Goal: Use online tool/utility: Utilize a website feature to perform a specific function

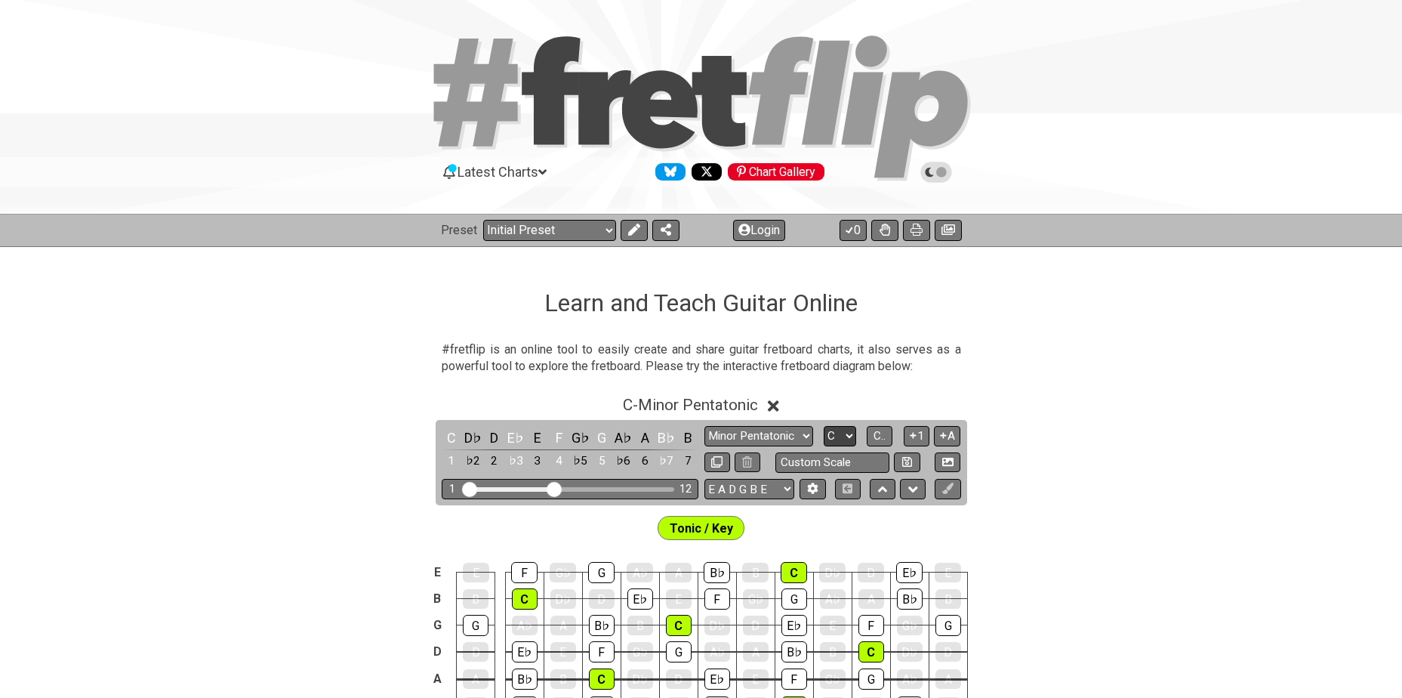
click at [844, 435] on select "A♭ A A♯ B♭ B C C♯ D♭ D D♯ E♭ E F F♯ G♭ G G♯" at bounding box center [840, 436] width 32 height 20
click at [633, 235] on icon at bounding box center [634, 229] width 12 height 12
click at [835, 436] on select "A♭ A A♯ B♭ B C C♯ D♭ D D♯ E♭ E F F♯ G♭ G G♯" at bounding box center [840, 436] width 32 height 20
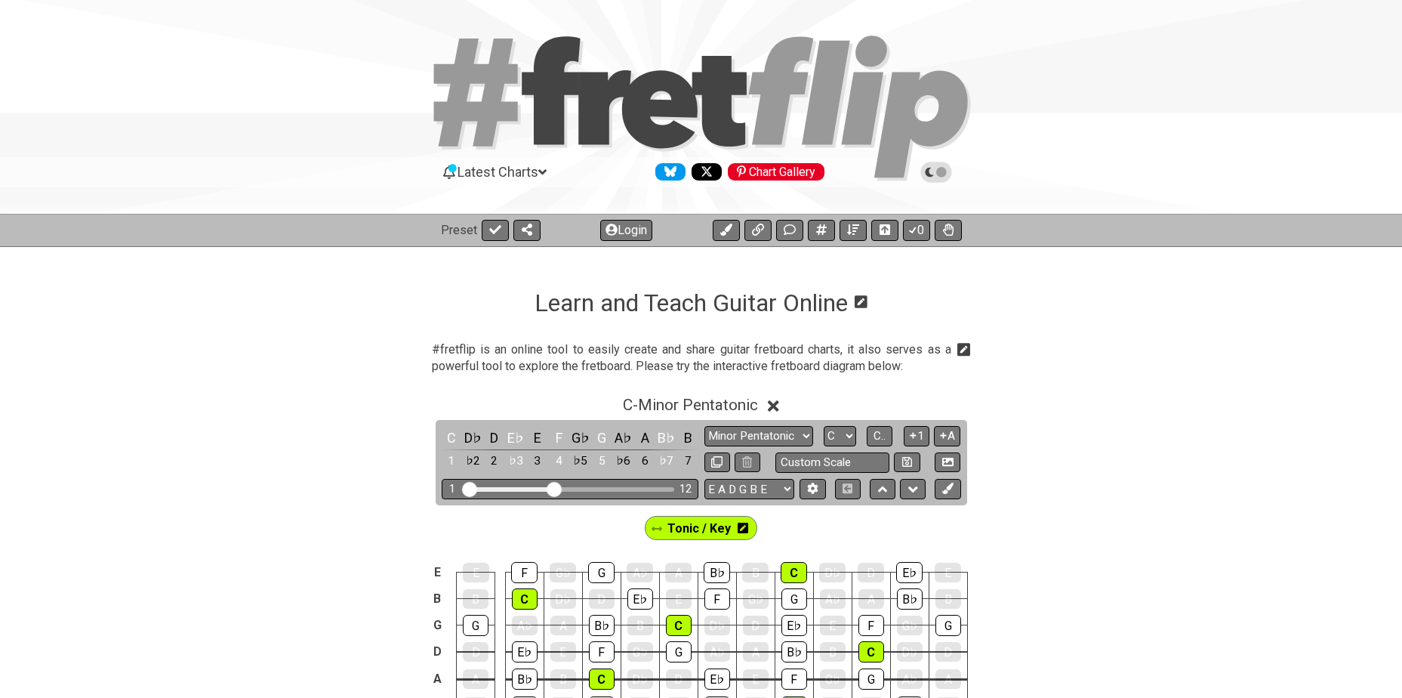
select select "Db"
click at [824, 426] on select "A♭ A A♯ B♭ B C C♯ D♭ D D♯ E♭ E F F♯ G♭ G G♯" at bounding box center [840, 436] width 32 height 20
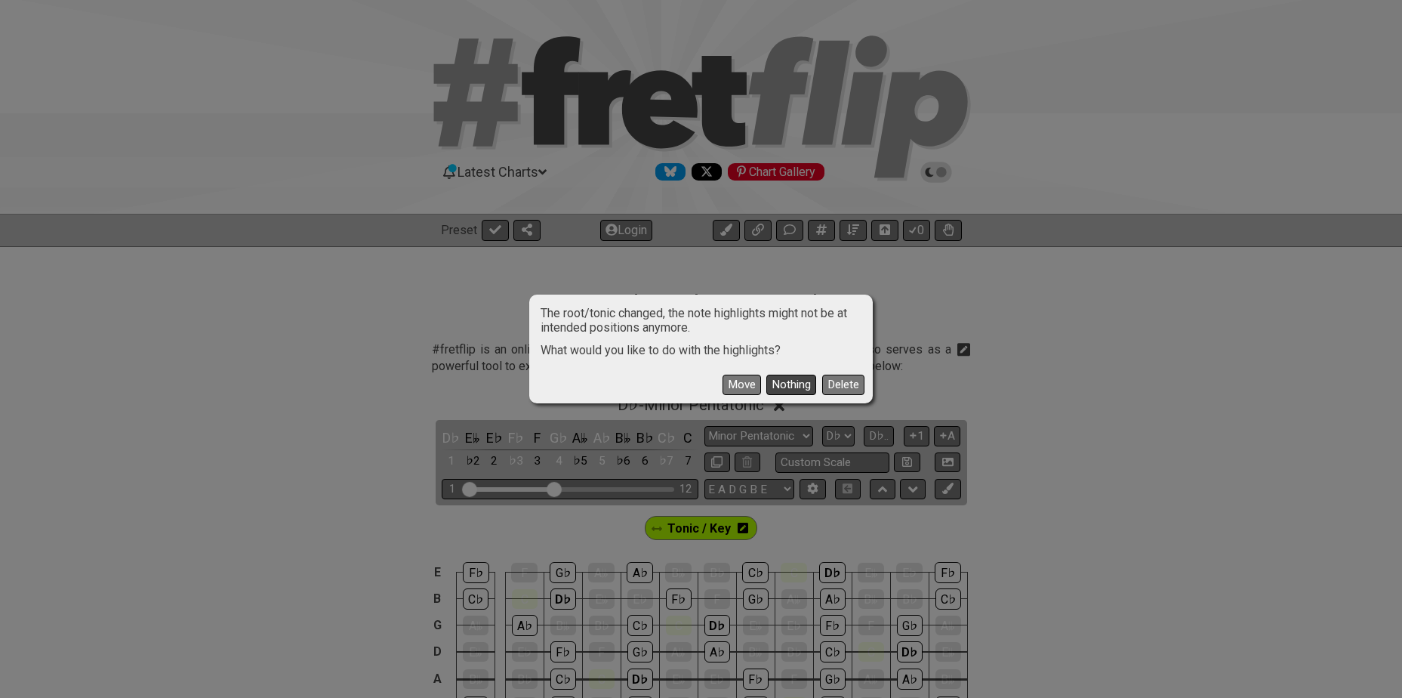
click at [781, 385] on button "Nothing" at bounding box center [791, 384] width 50 height 20
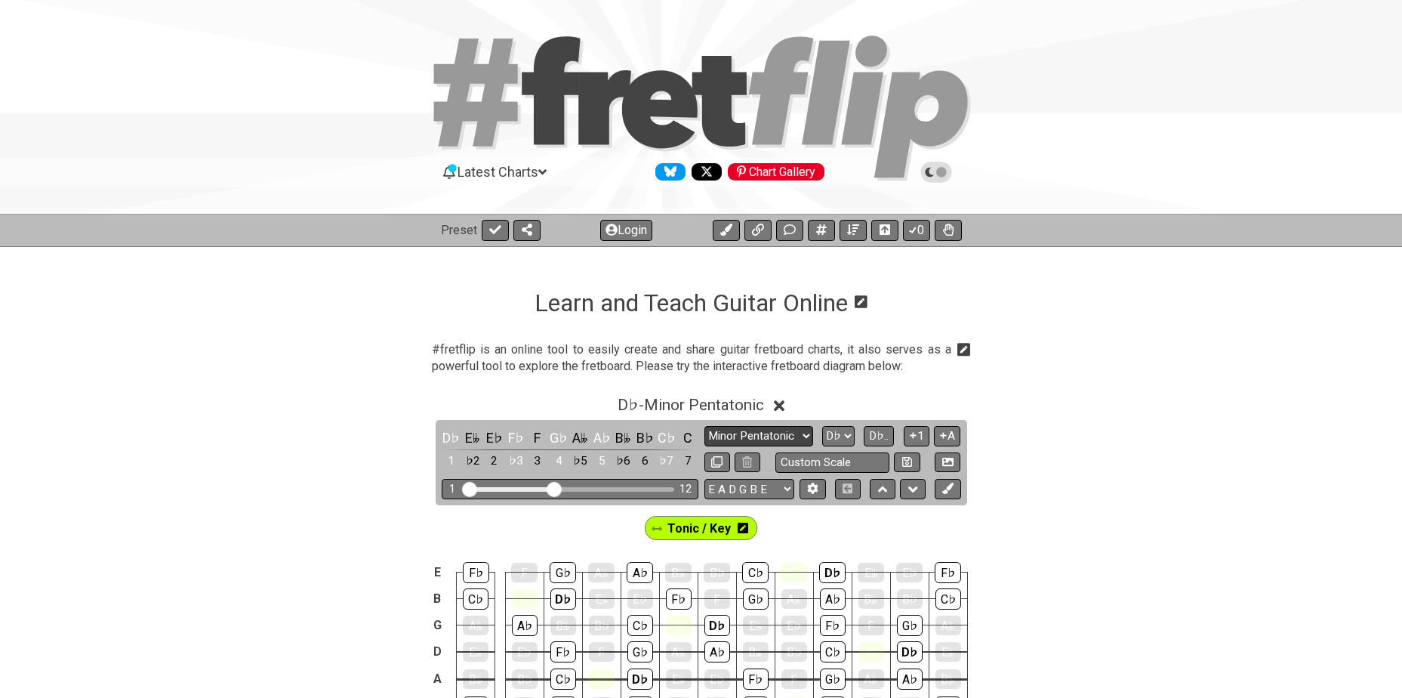
click at [769, 435] on select "Minor Pentatonic Click to edit Minor Pentatonic Major Pentatonic Minor Blues Ma…" at bounding box center [758, 436] width 109 height 20
select select "Minor / Aeolian"
click at [704, 426] on select "Minor Pentatonic Click to edit Minor Pentatonic Major Pentatonic Minor Blues Ma…" at bounding box center [758, 436] width 109 height 20
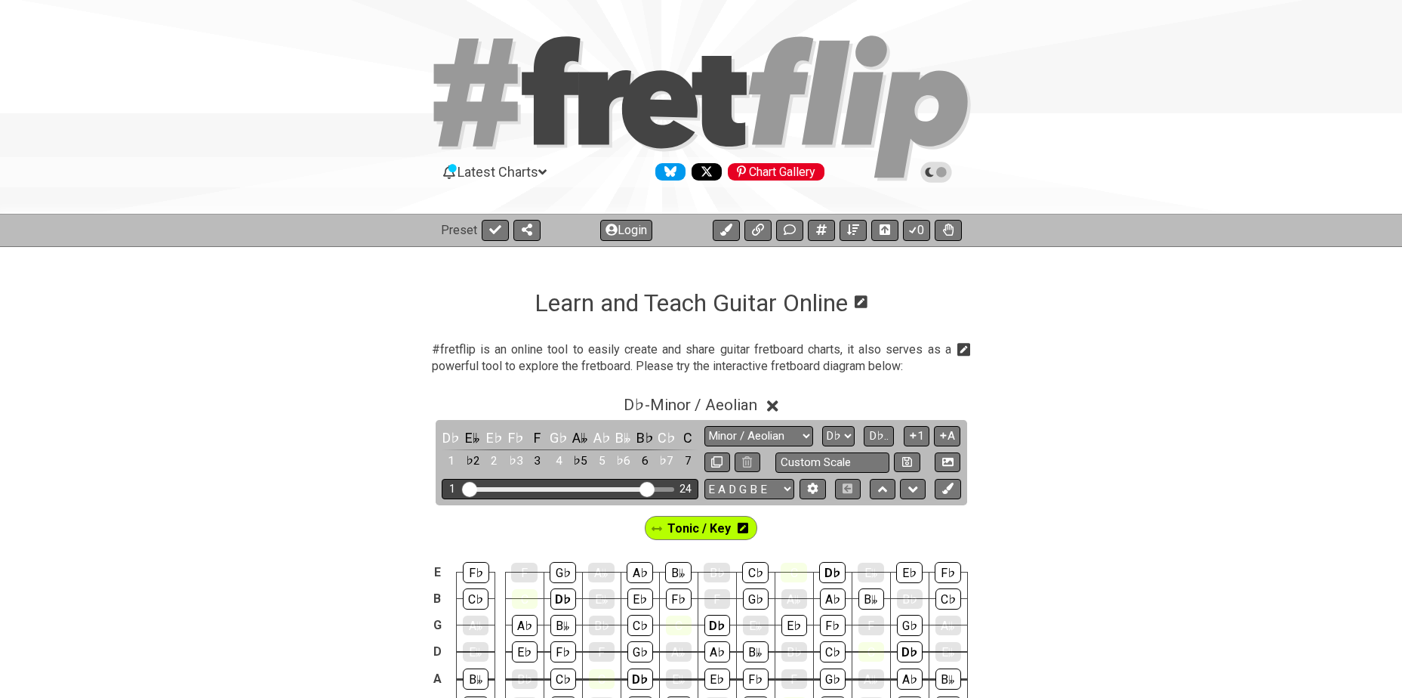
drag, startPoint x: 560, startPoint y: 490, endPoint x: 650, endPoint y: 492, distance: 89.9
click at [650, 488] on input "Visible fret range" at bounding box center [570, 488] width 214 height 0
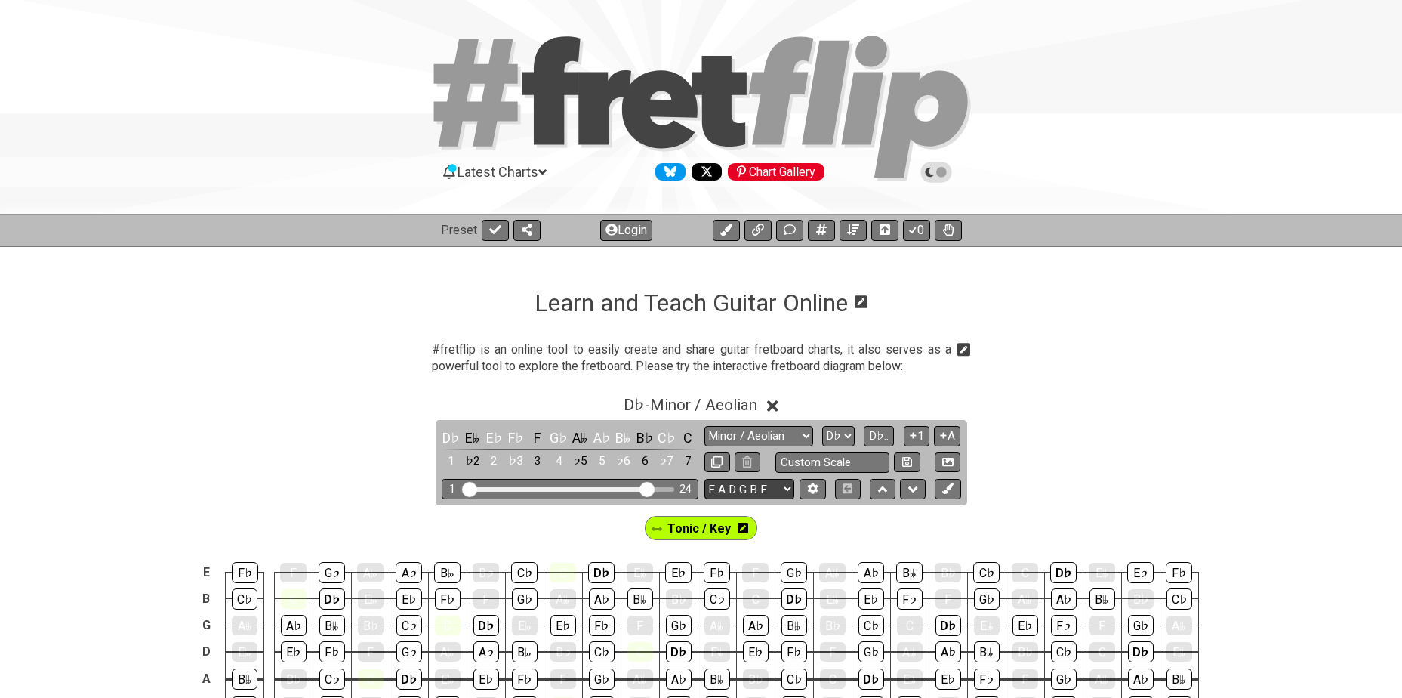
click at [776, 487] on select "E A D G B E E A D G B E E A D G B E B E A D F♯ B A D G C E A D A D G B E E♭ A♭ …" at bounding box center [749, 489] width 90 height 20
select select "A D G C F A D"
click at [704, 479] on select "E A D G B E E A D G B E E A D G B E B E A D F♯ B A D G C E A D A D G B E E♭ A♭ …" at bounding box center [749, 489] width 90 height 20
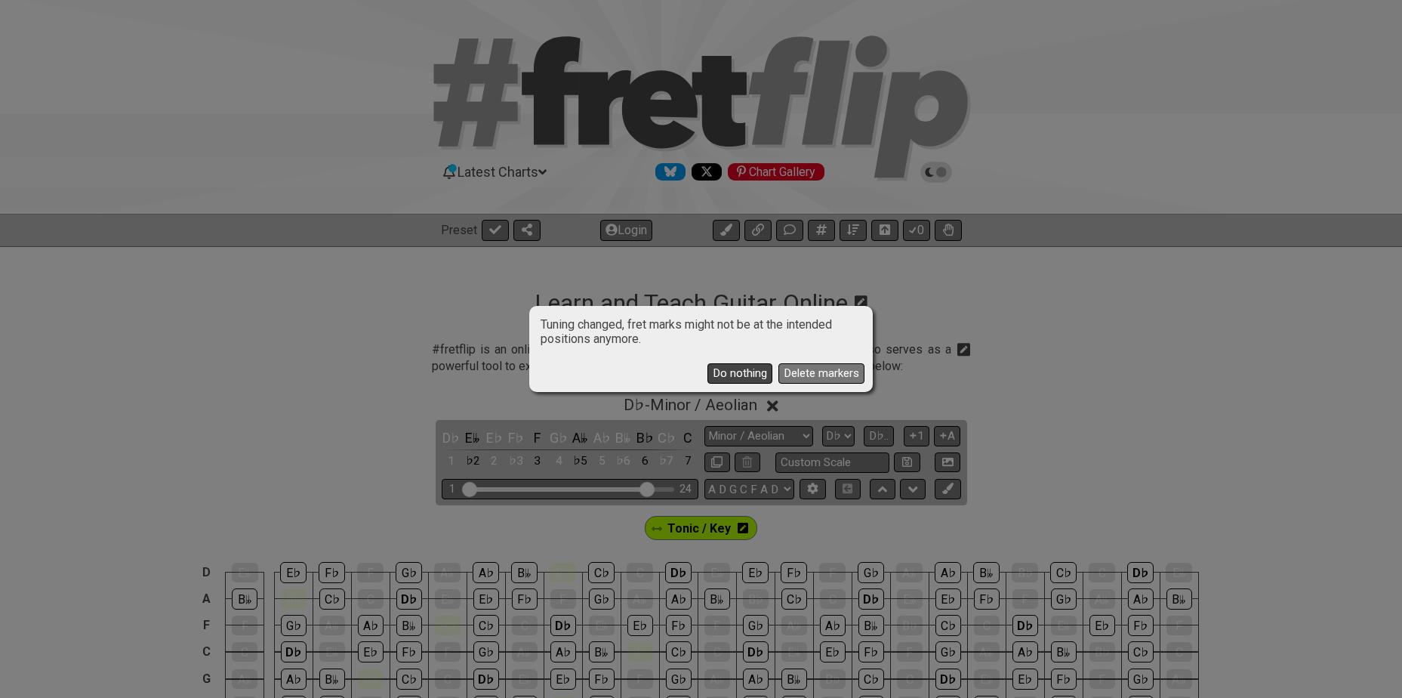
click at [735, 370] on button "Do nothing" at bounding box center [739, 373] width 65 height 20
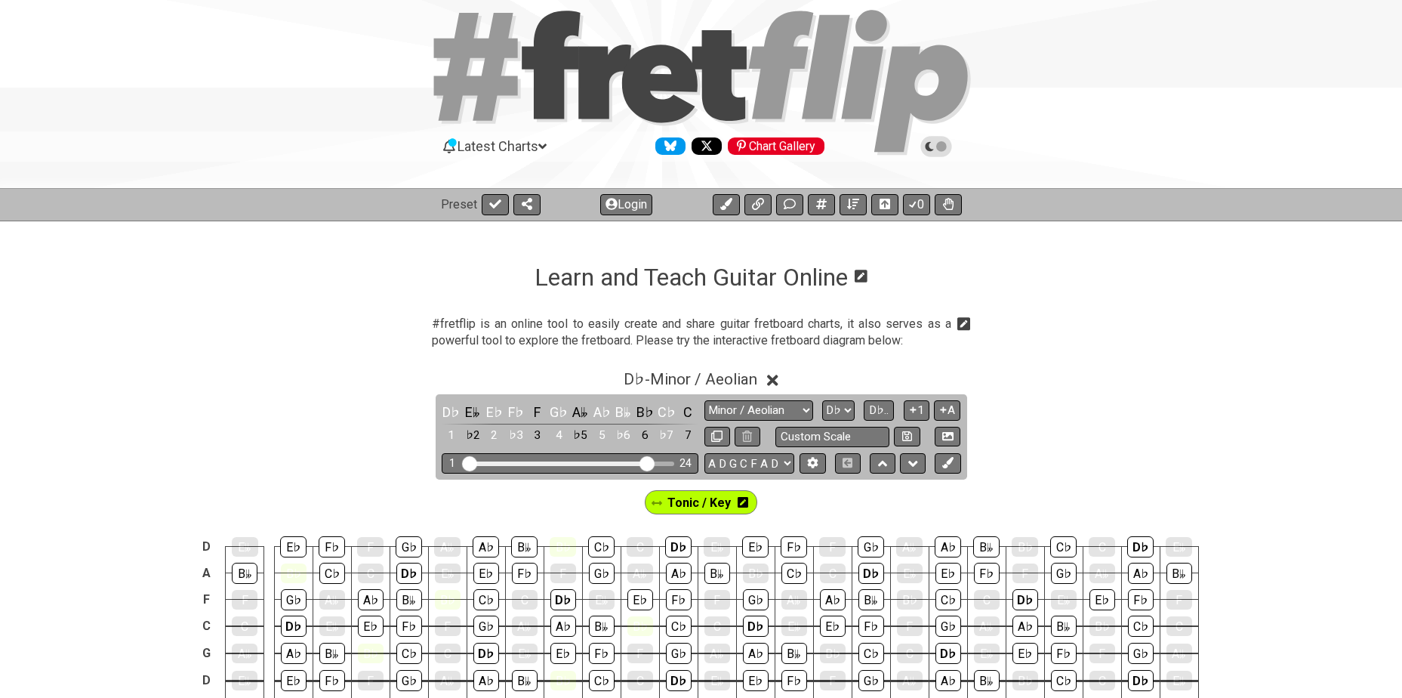
scroll to position [51, 0]
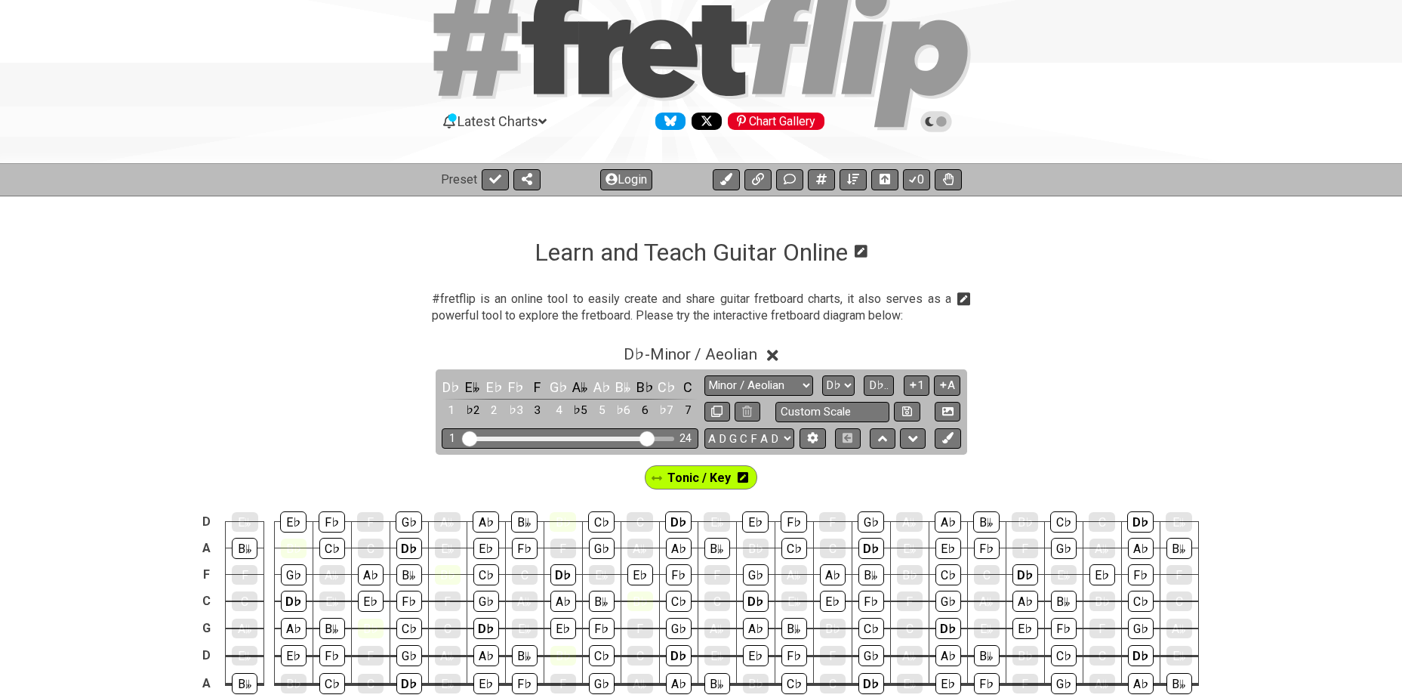
click at [742, 479] on icon at bounding box center [743, 477] width 11 height 11
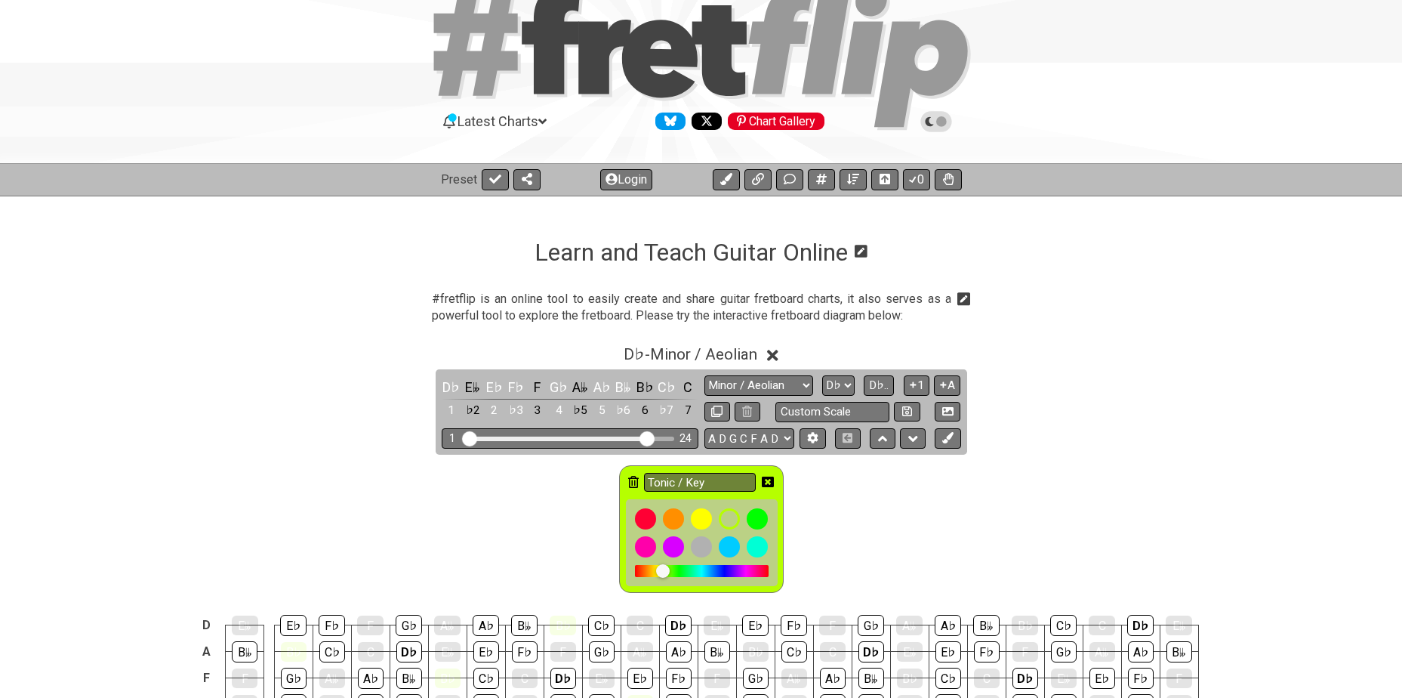
click at [636, 483] on icon at bounding box center [633, 482] width 11 height 12
click at [636, 615] on div "C" at bounding box center [640, 625] width 26 height 20
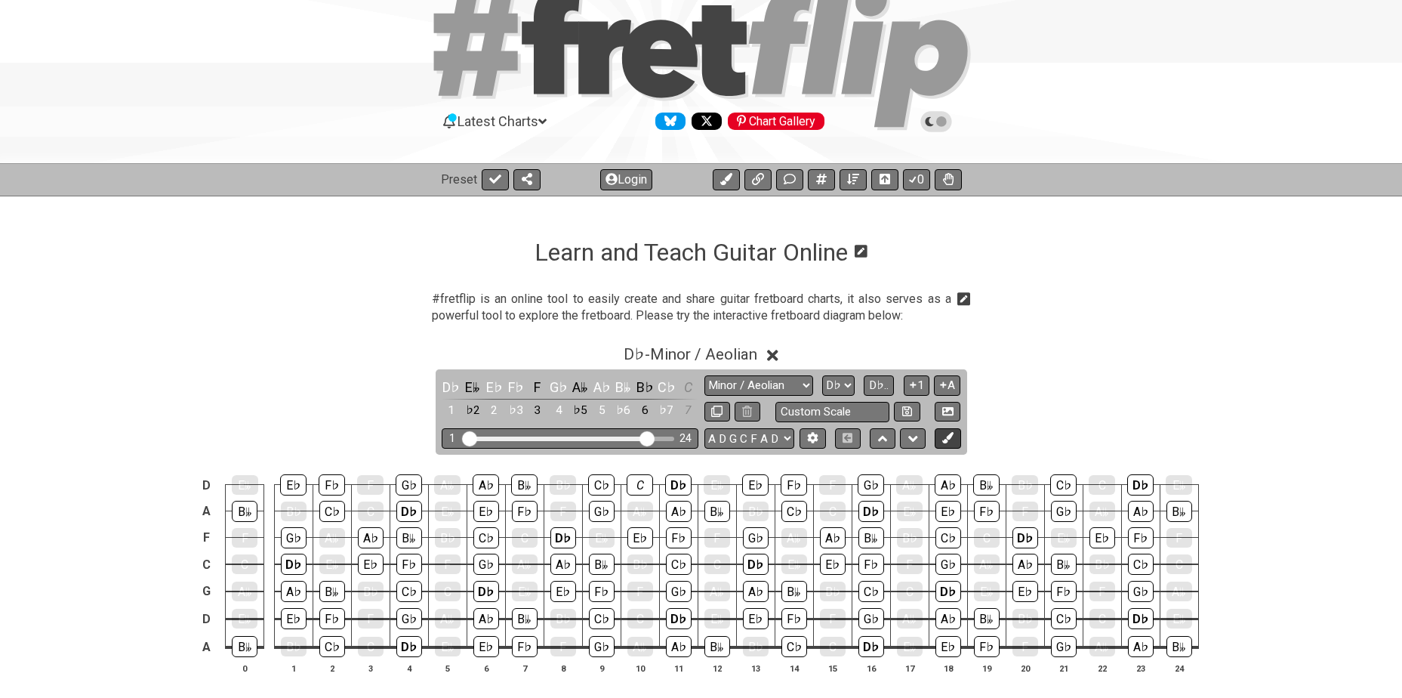
click at [945, 437] on icon at bounding box center [947, 437] width 11 height 11
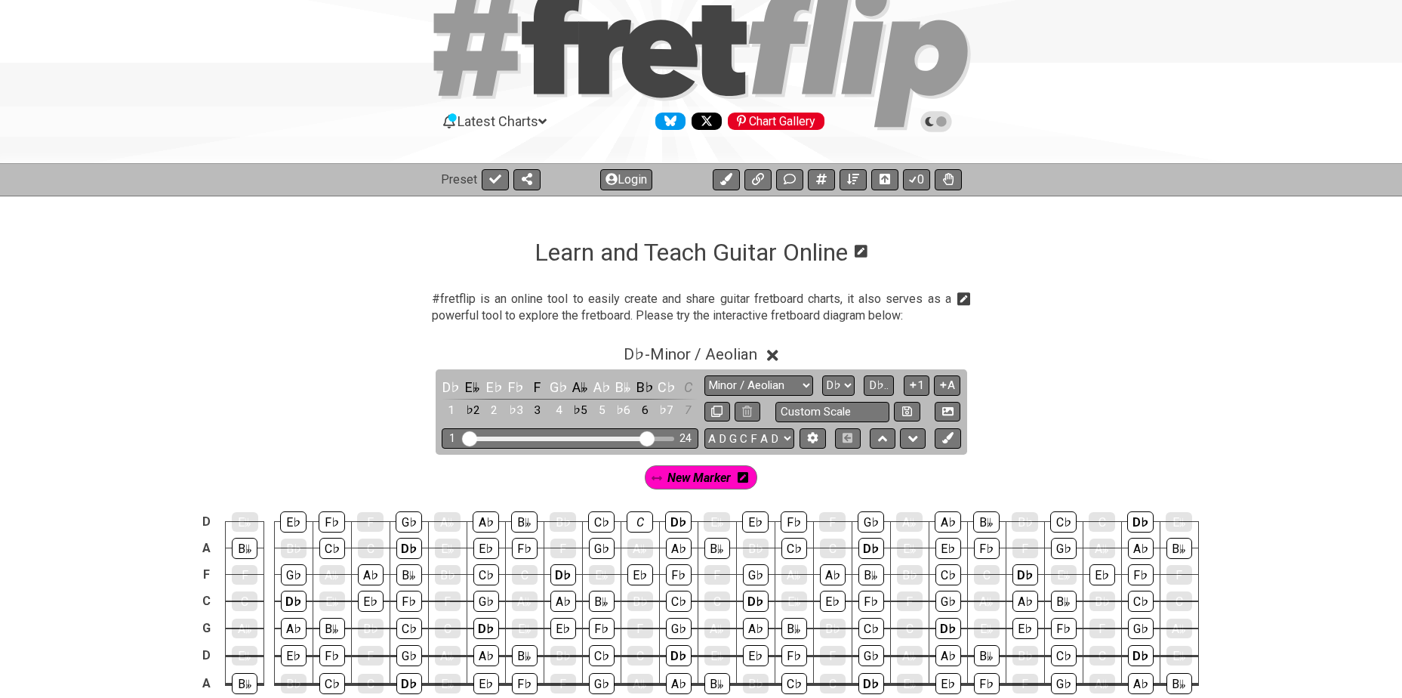
click at [745, 478] on icon at bounding box center [743, 477] width 11 height 11
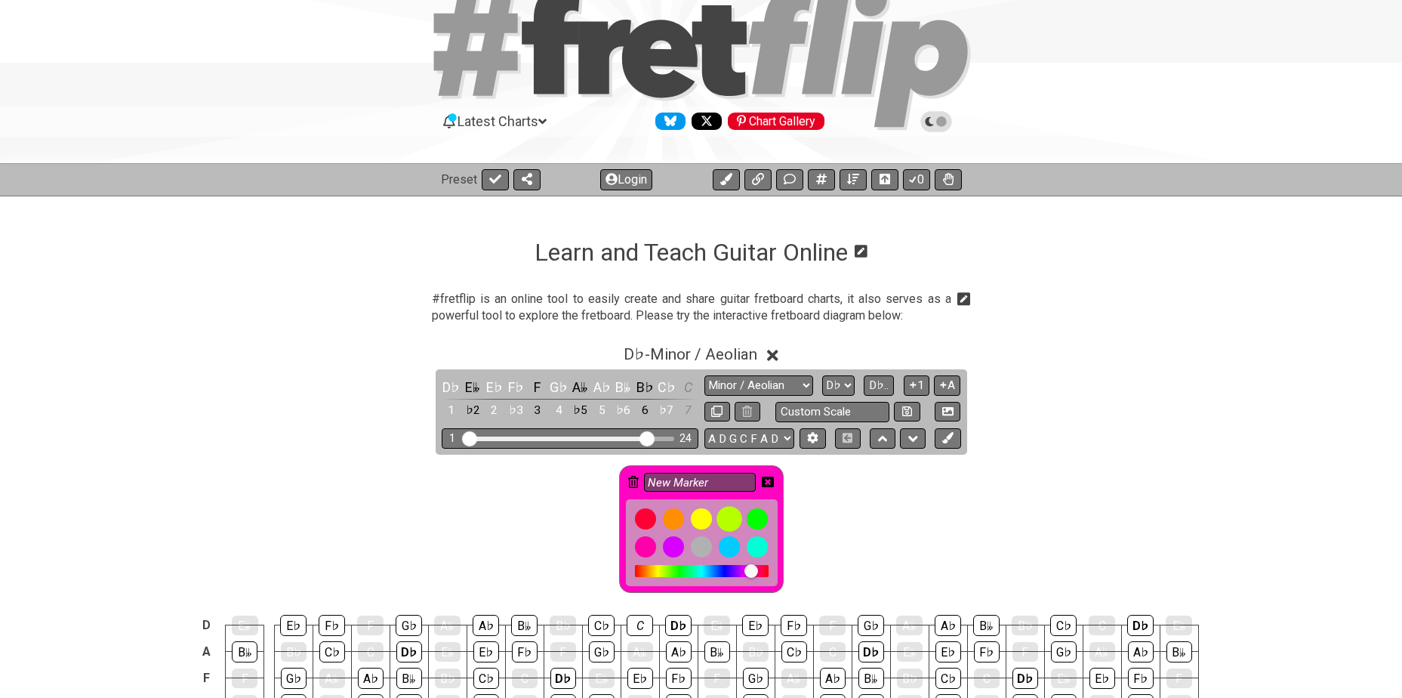
click at [731, 517] on div at bounding box center [729, 519] width 26 height 26
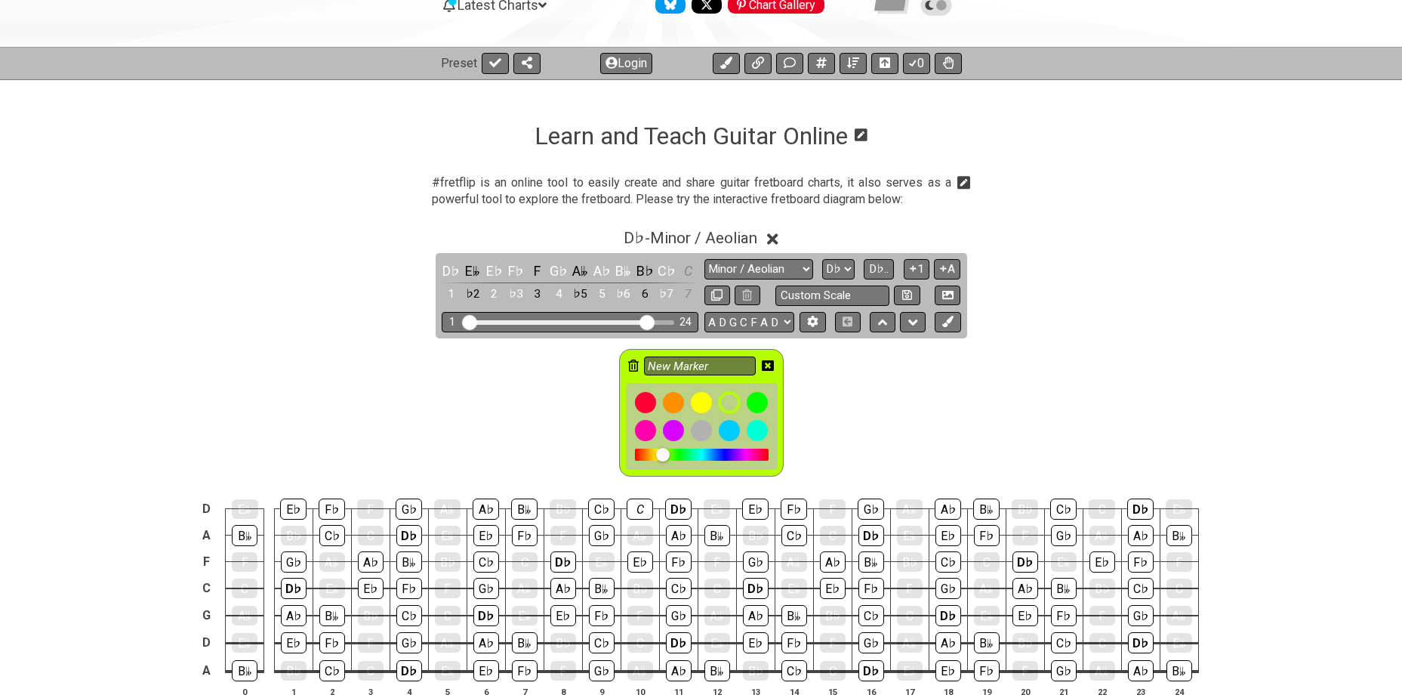
scroll to position [226, 0]
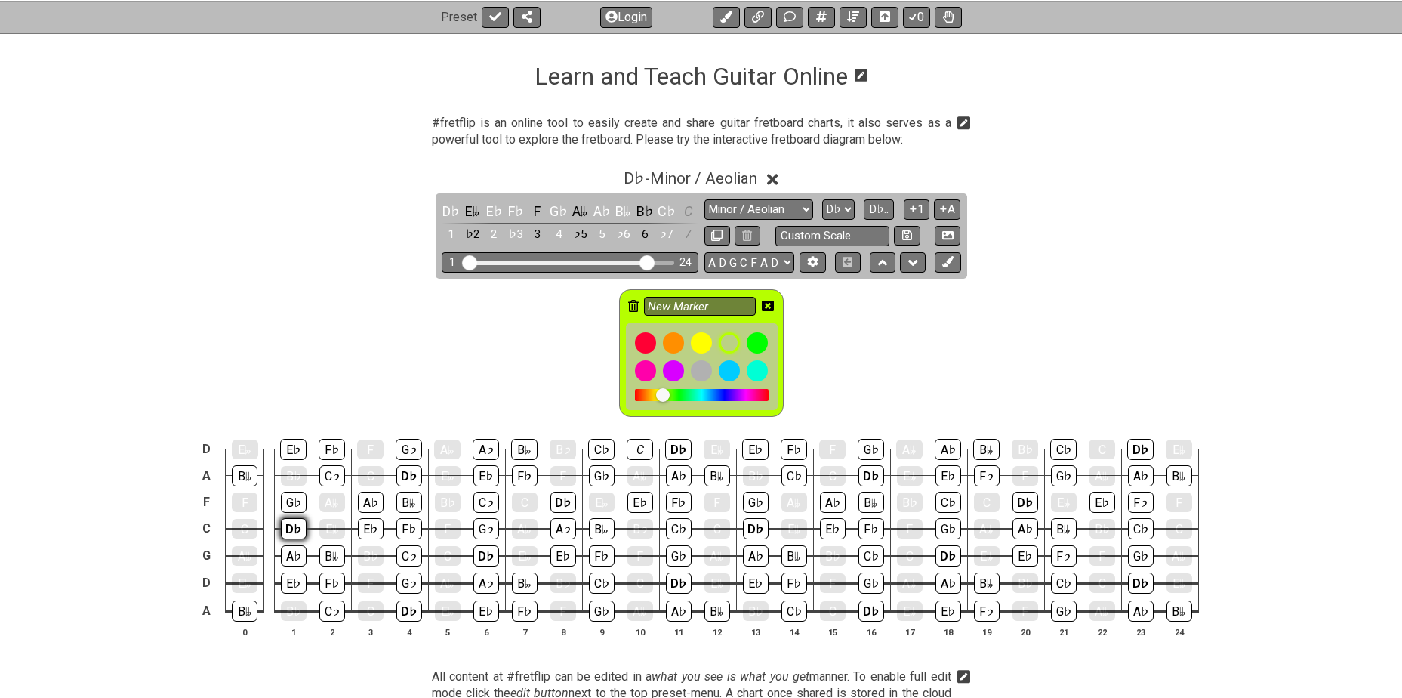
click at [294, 525] on div "D♭" at bounding box center [294, 528] width 26 height 21
click at [401, 473] on div "D♭" at bounding box center [409, 475] width 26 height 21
click at [402, 612] on div "D♭" at bounding box center [409, 610] width 26 height 21
click at [482, 559] on div "D♭" at bounding box center [486, 555] width 26 height 21
click at [559, 500] on div "D♭" at bounding box center [563, 501] width 26 height 21
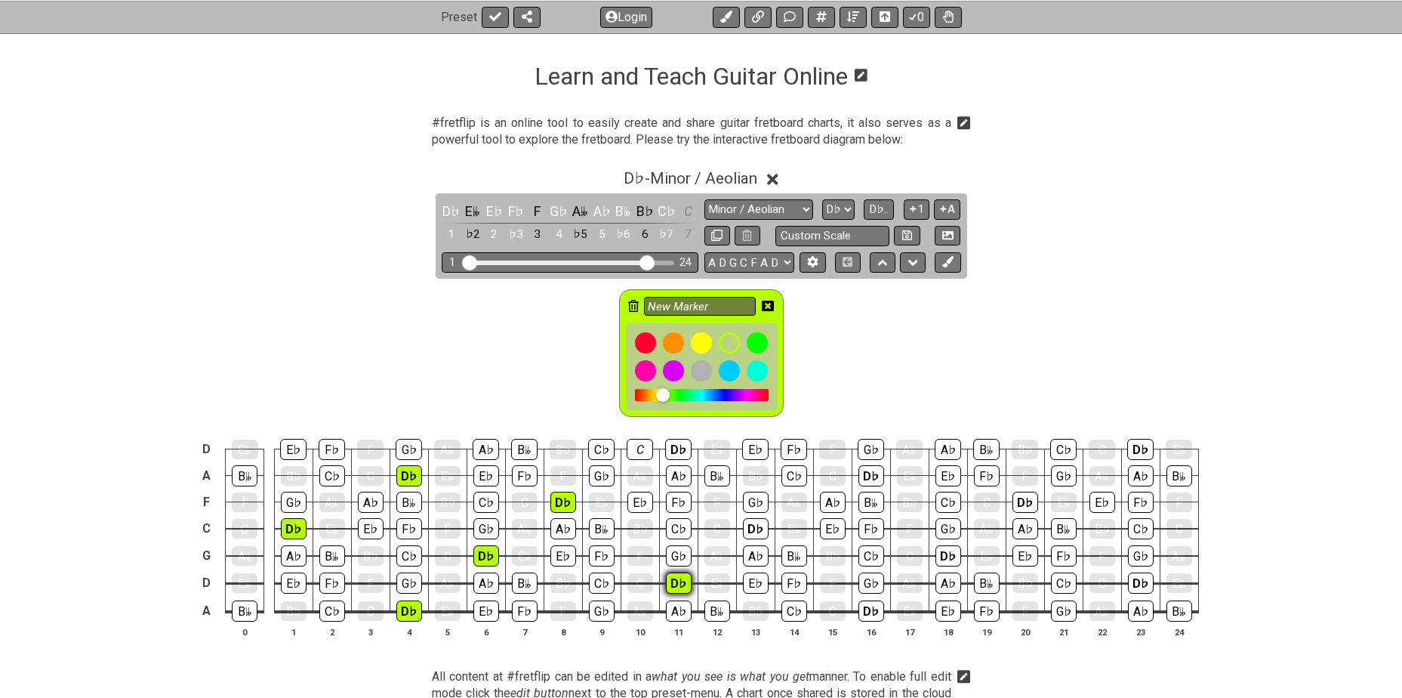
click at [670, 578] on div "D♭" at bounding box center [679, 582] width 26 height 21
click at [673, 443] on div "D♭" at bounding box center [678, 449] width 26 height 21
click at [759, 526] on div "D♭" at bounding box center [756, 528] width 26 height 21
click at [867, 609] on div "D♭" at bounding box center [871, 610] width 26 height 21
click at [865, 473] on div "D♭" at bounding box center [871, 475] width 26 height 21
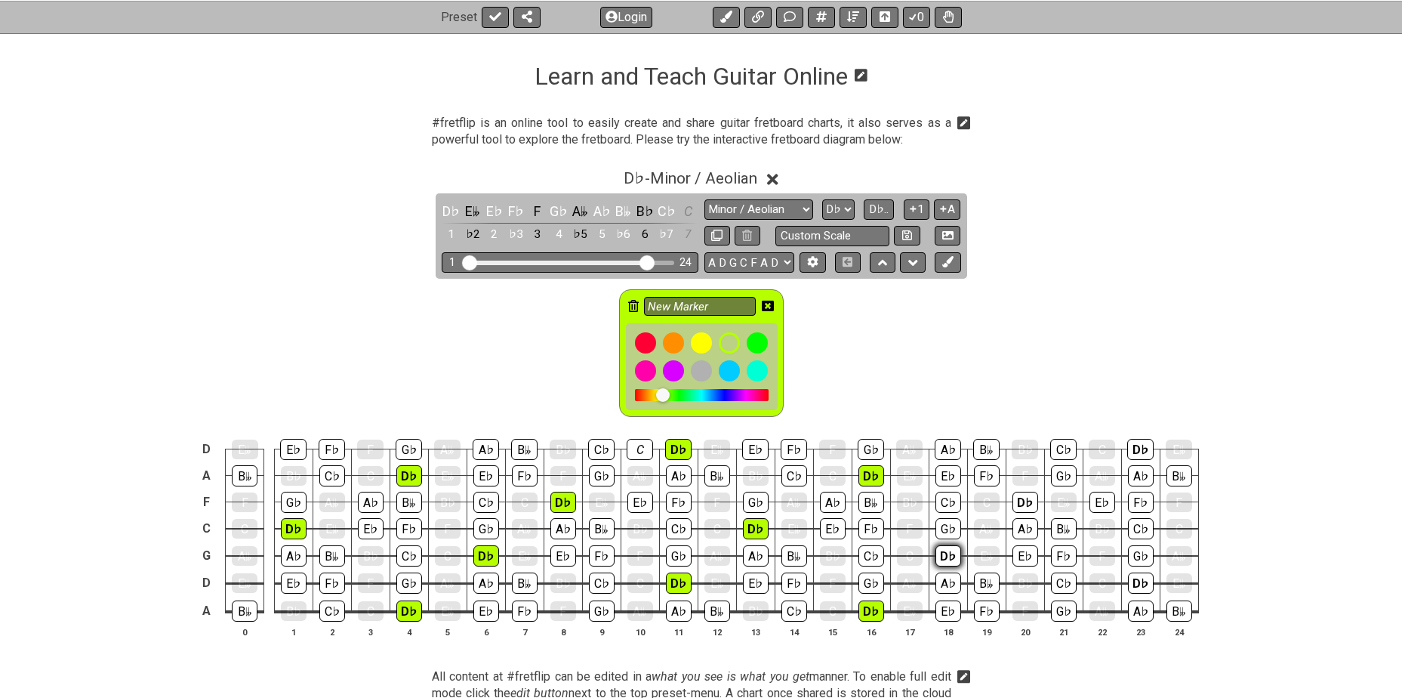
click at [946, 550] on div "D♭" at bounding box center [948, 555] width 26 height 21
click at [1015, 502] on div "D♭" at bounding box center [1025, 501] width 26 height 21
click at [1138, 580] on div "D♭" at bounding box center [1141, 582] width 26 height 21
click at [1130, 446] on div "D♭" at bounding box center [1140, 449] width 26 height 21
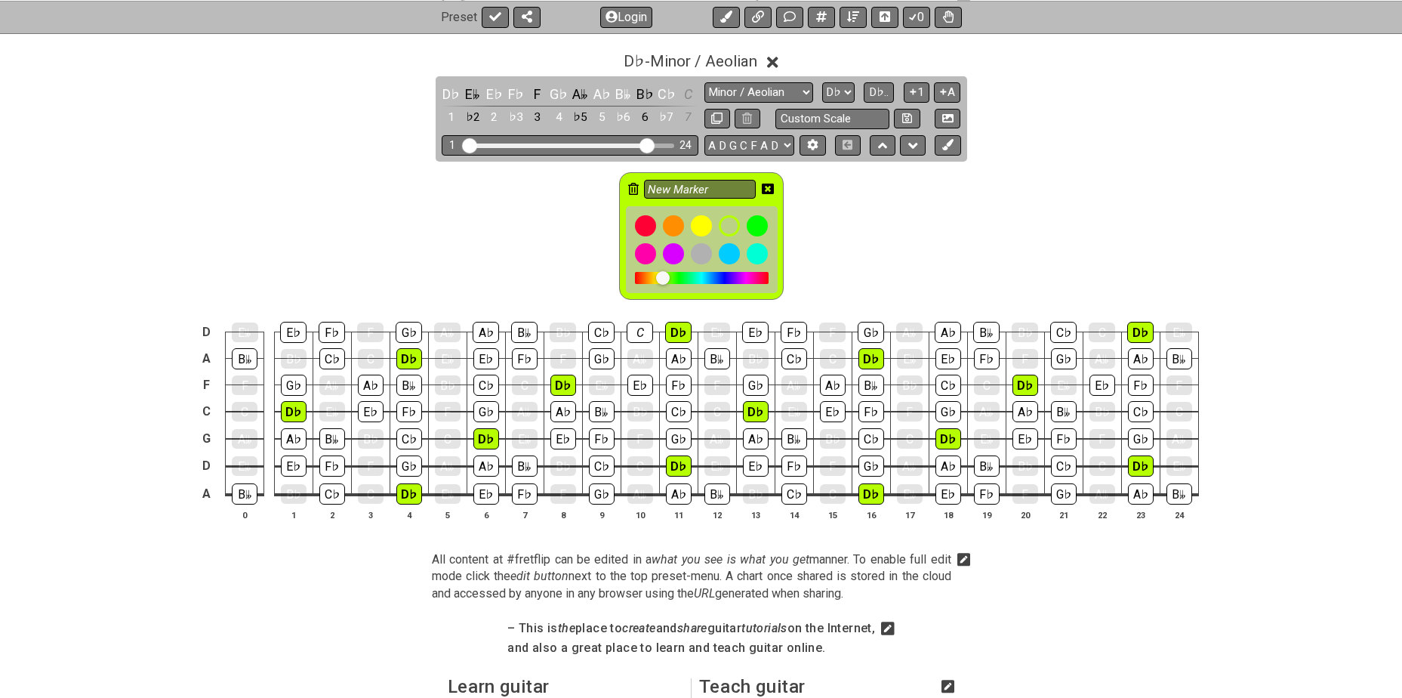
scroll to position [353, 0]
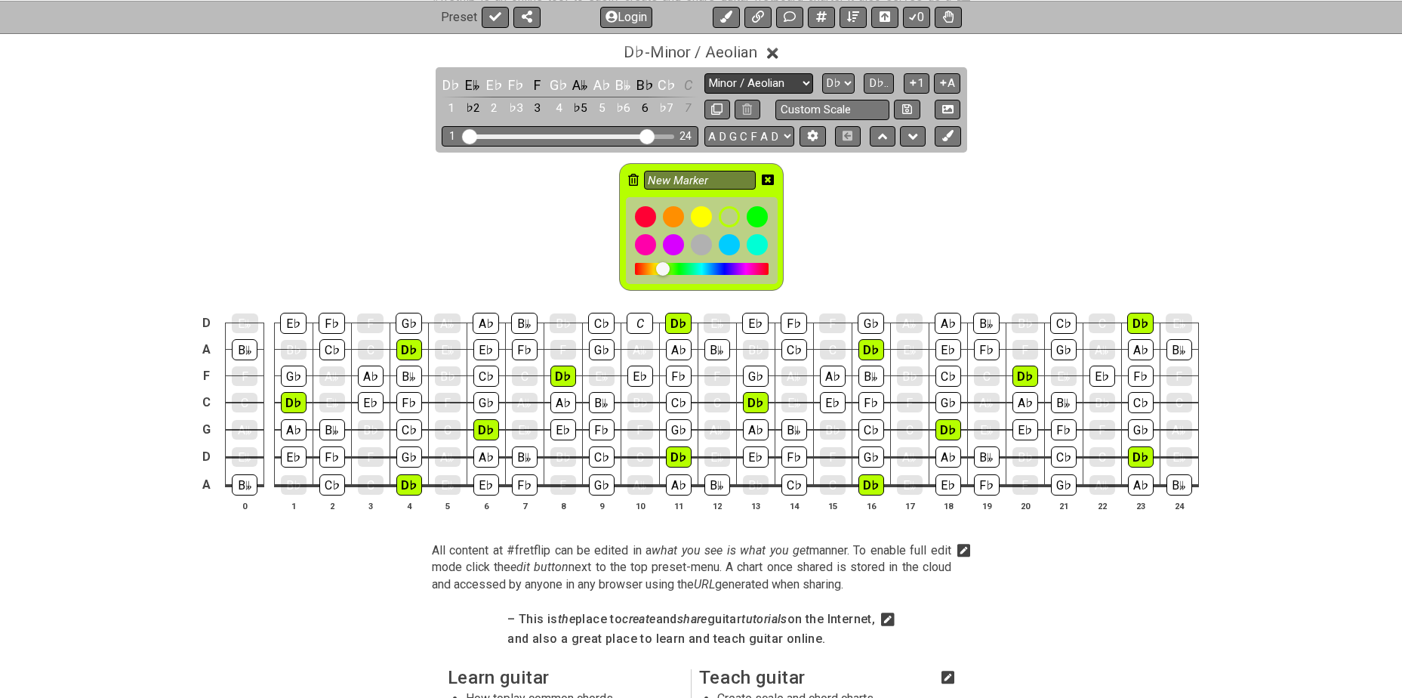
click at [775, 80] on select "Minor Pentatonic Click to edit Minor Pentatonic Major Pentatonic Minor Blues Ma…" at bounding box center [758, 83] width 109 height 20
click at [956, 235] on div "New Marker" at bounding box center [701, 222] width 1402 height 141
click at [767, 178] on icon at bounding box center [768, 180] width 12 height 12
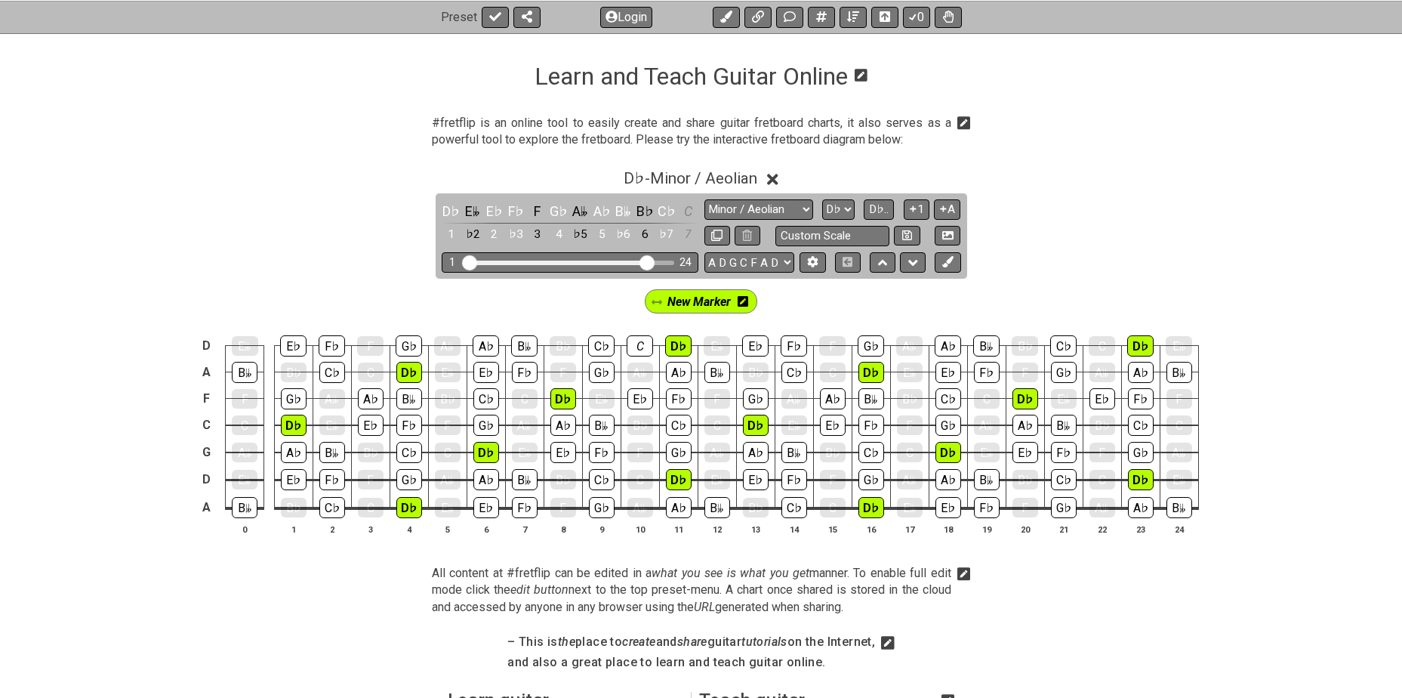
scroll to position [251, 0]
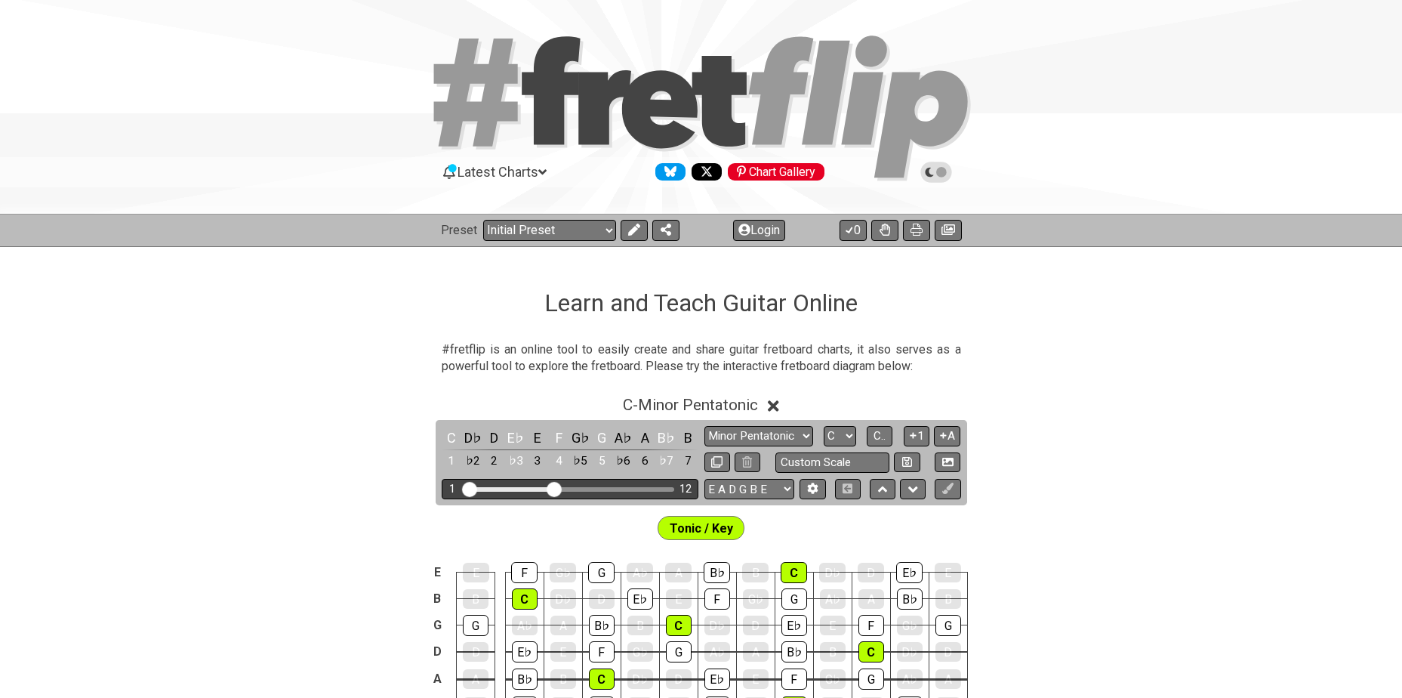
scroll to position [251, 0]
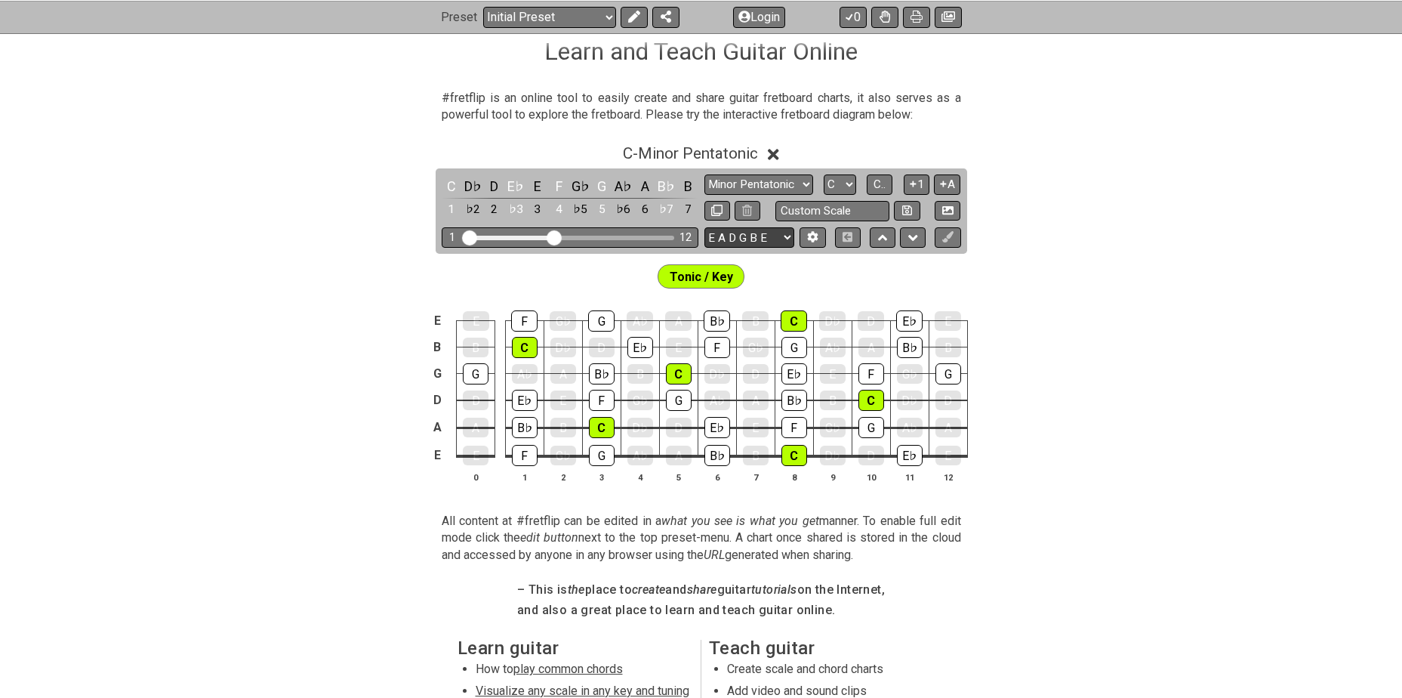
click at [769, 234] on select "E A D G B E E A D G B E E A D G B E B E A D F♯ B A D G C E A D A D G B E E♭ A♭ …" at bounding box center [749, 237] width 90 height 20
select select "A D G C F A D"
click at [704, 227] on select "E A D G B E E A D G B E E A D G B E B E A D F♯ B A D G C E A D A D G B E E♭ A♭ …" at bounding box center [749, 237] width 90 height 20
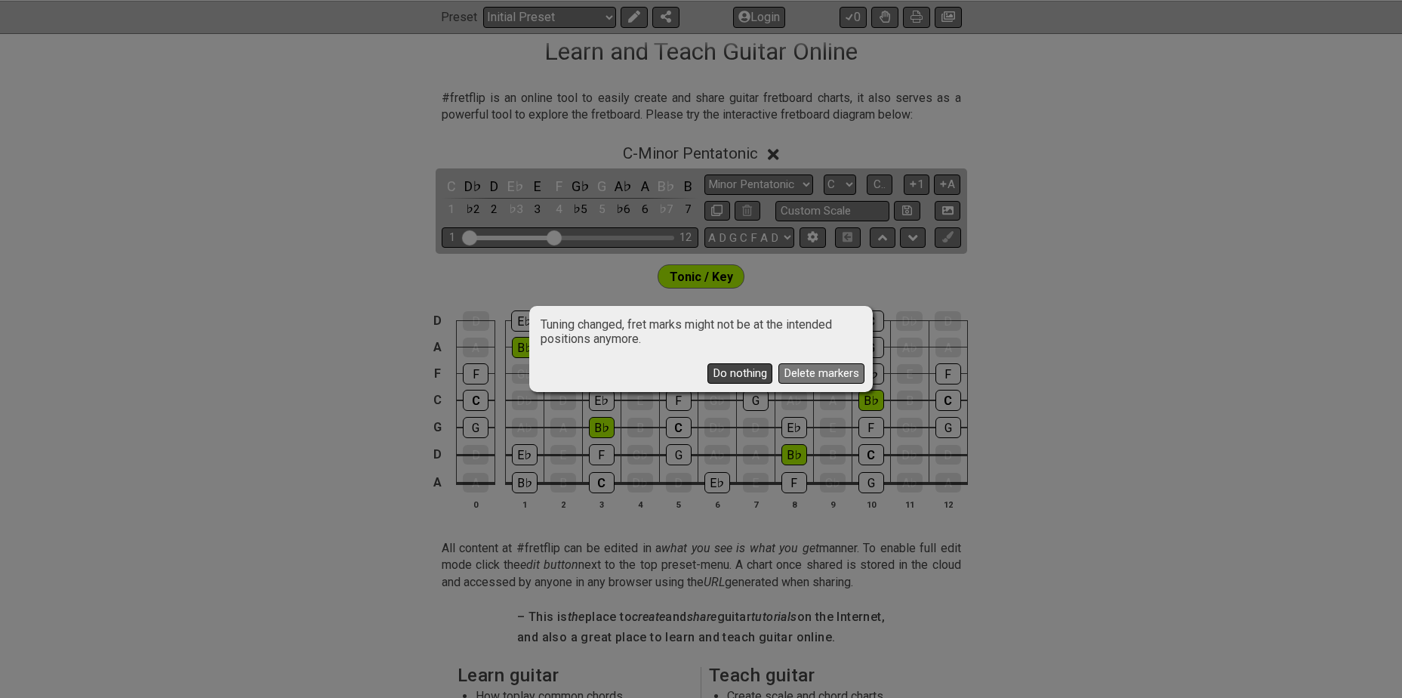
click at [735, 370] on button "Do nothing" at bounding box center [739, 373] width 65 height 20
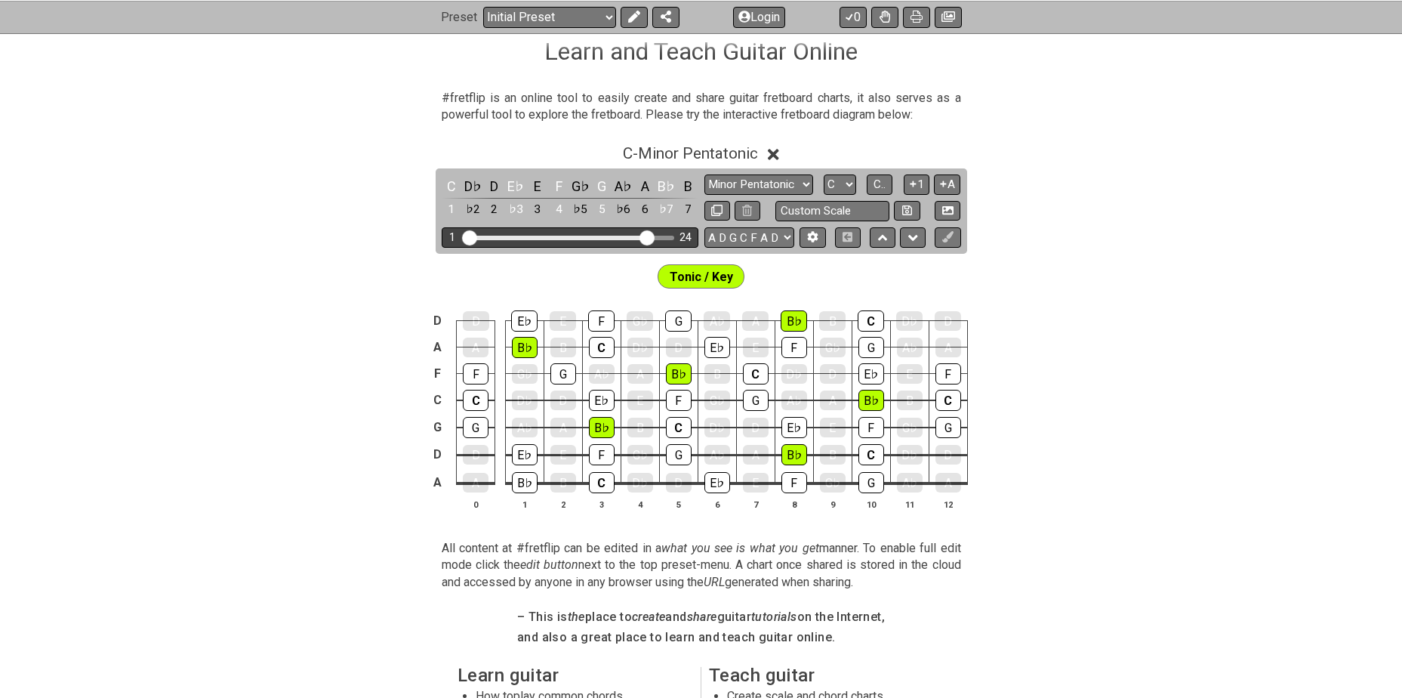
drag, startPoint x: 559, startPoint y: 239, endPoint x: 645, endPoint y: 239, distance: 86.1
click at [645, 236] on input "Visible fret range" at bounding box center [570, 236] width 214 height 0
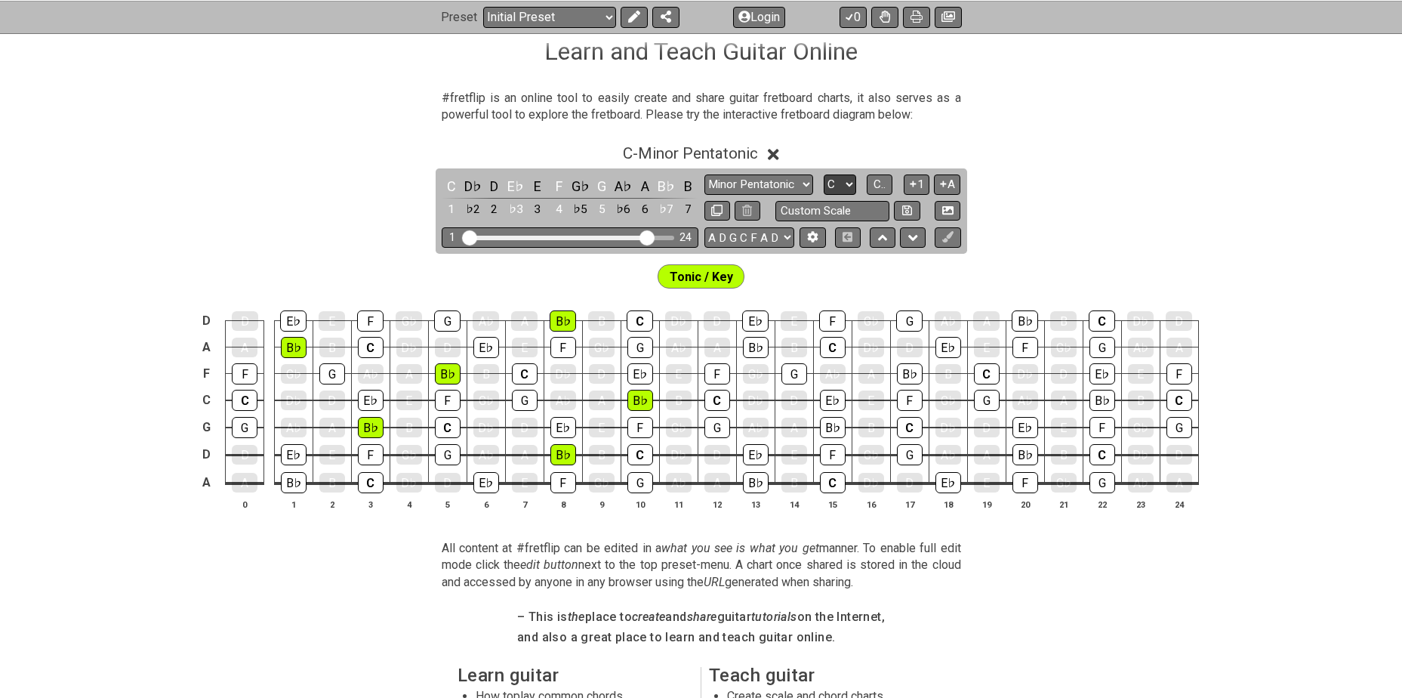
click at [852, 182] on select "A♭ A A♯ B♭ B C C♯ D♭ D D♯ E♭ E F F♯ G♭ G G♯" at bounding box center [840, 184] width 32 height 20
select select "Db"
click at [824, 174] on select "A♭ A A♯ B♭ B C C♯ D♭ D D♯ E♭ E F F♯ G♭ G G♯" at bounding box center [840, 184] width 32 height 20
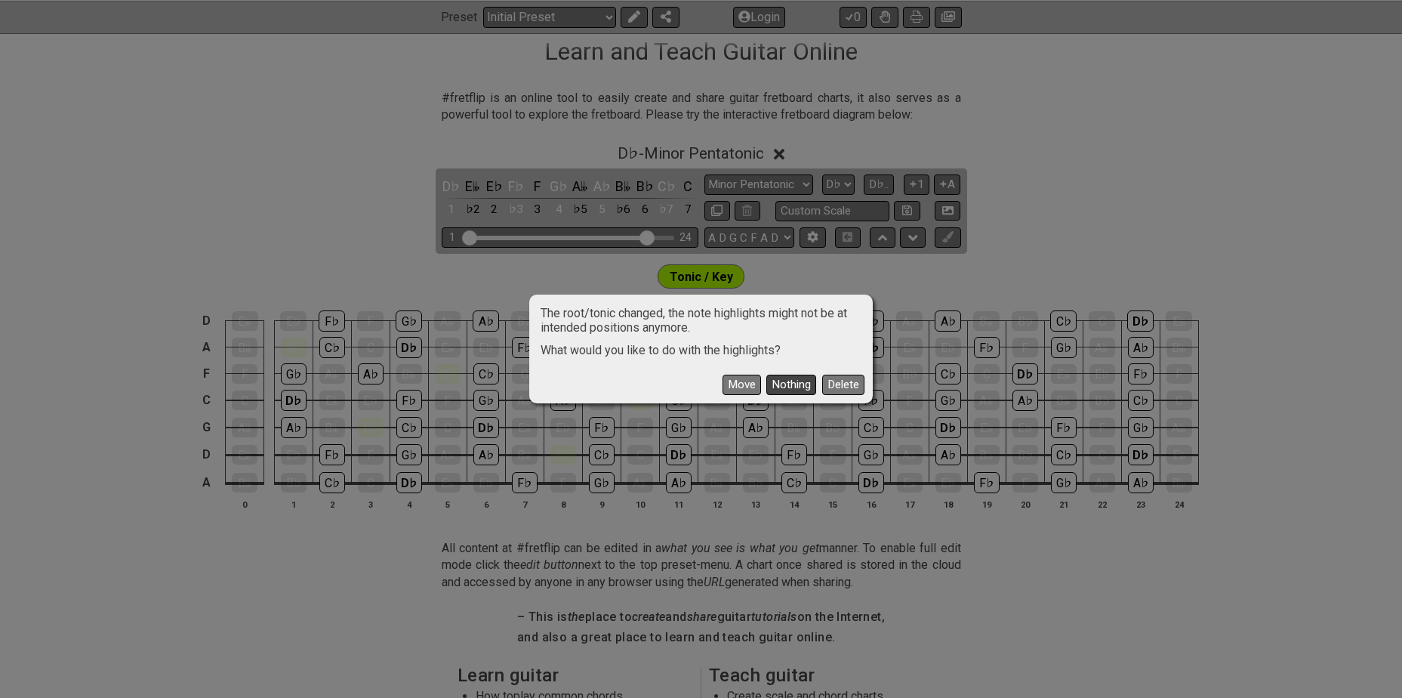
click at [790, 384] on button "Nothing" at bounding box center [791, 384] width 50 height 20
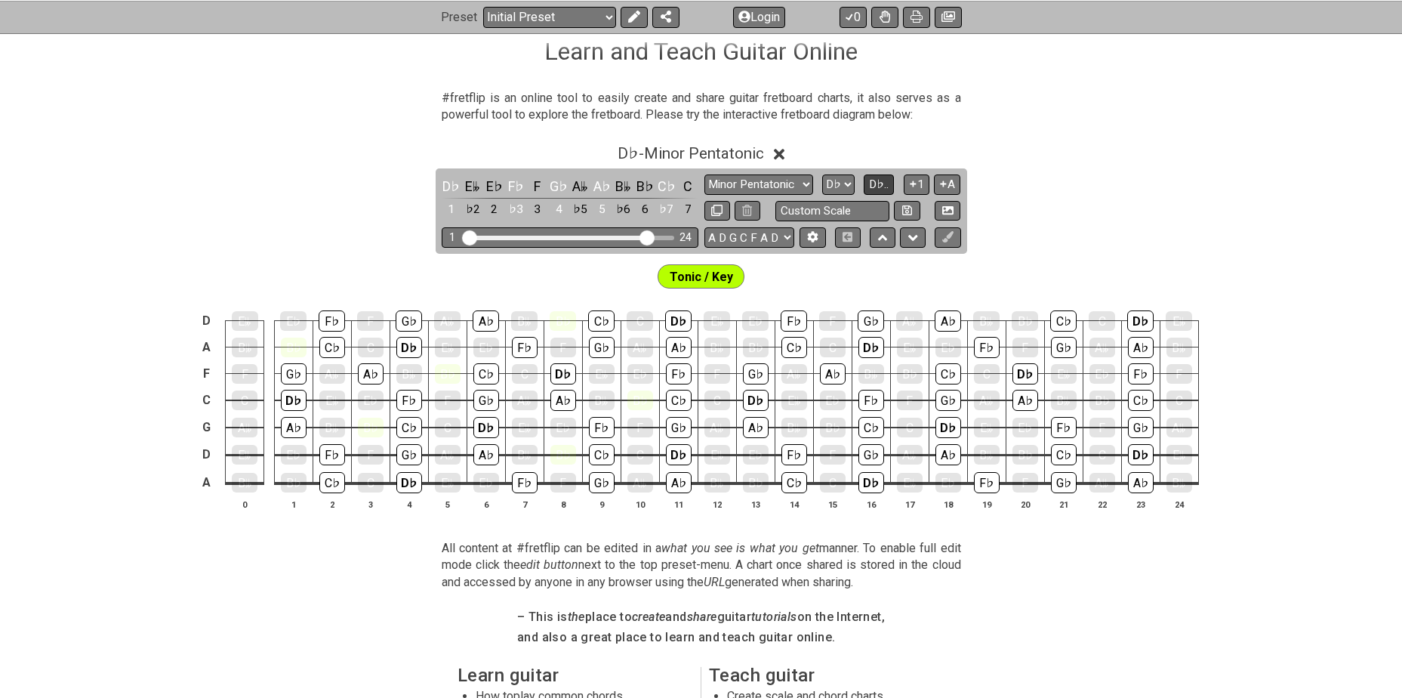
click at [879, 186] on span "D♭.." at bounding box center [879, 184] width 20 height 14
click at [879, 186] on span "1..7" at bounding box center [879, 184] width 18 height 14
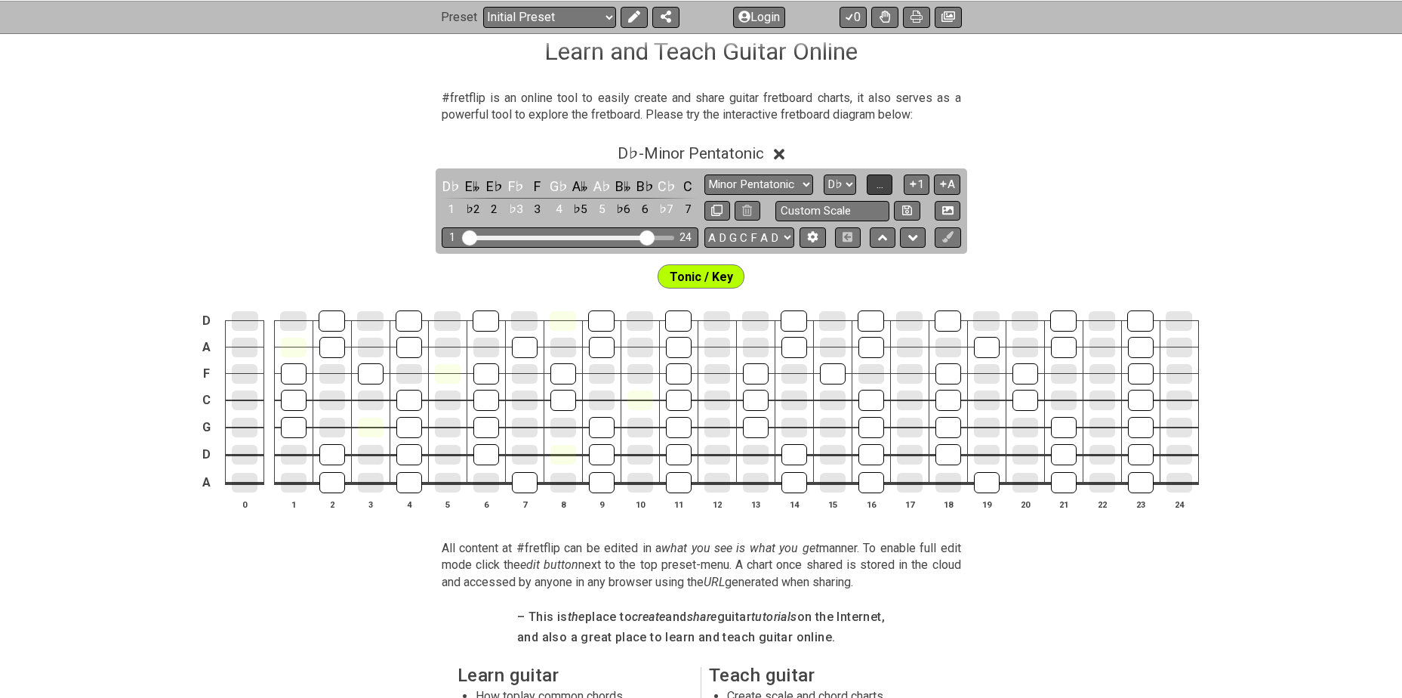
click at [879, 186] on span "..." at bounding box center [879, 184] width 7 height 14
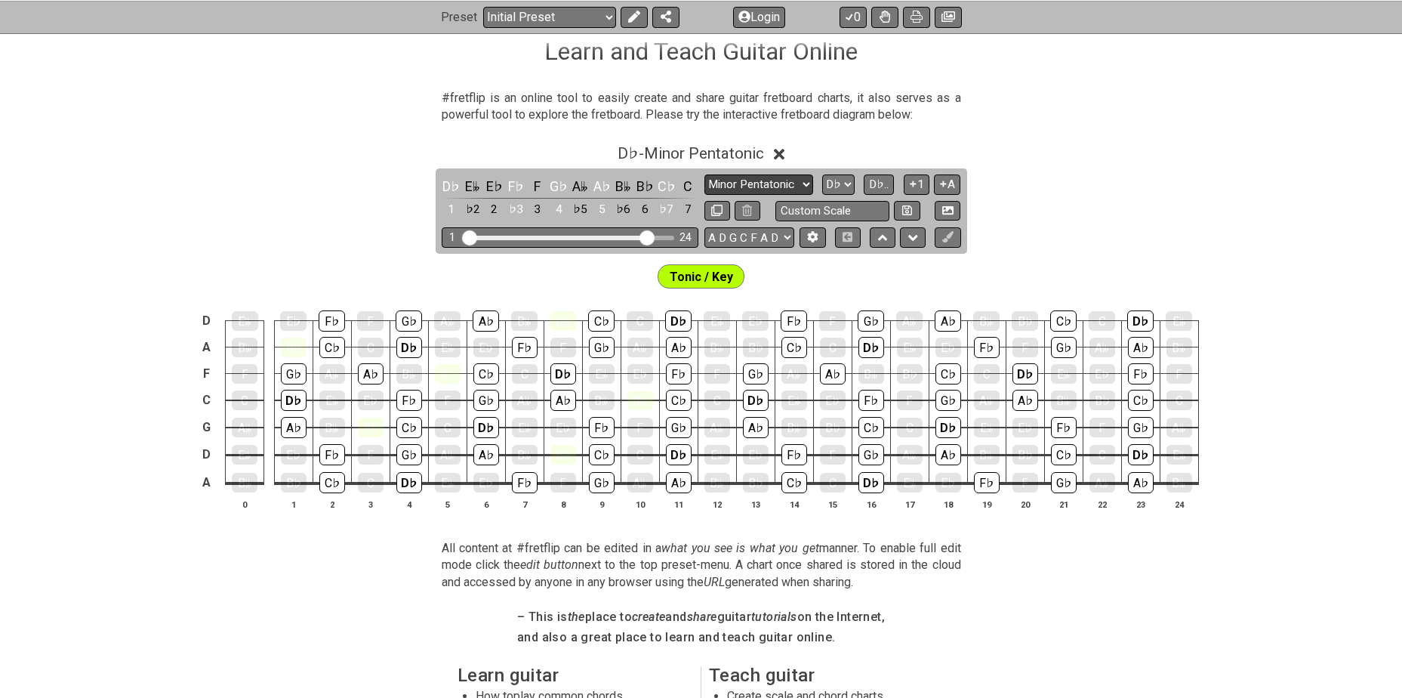
click at [765, 182] on select "Minor Pentatonic Click to edit Minor Pentatonic Major Pentatonic Minor Blues Ma…" at bounding box center [758, 184] width 109 height 20
select select "Minor / Aeolian"
click at [704, 174] on select "Minor Pentatonic Click to edit Minor Pentatonic Major Pentatonic Minor Blues Ma…" at bounding box center [758, 184] width 109 height 20
click at [630, 15] on icon at bounding box center [633, 17] width 12 height 12
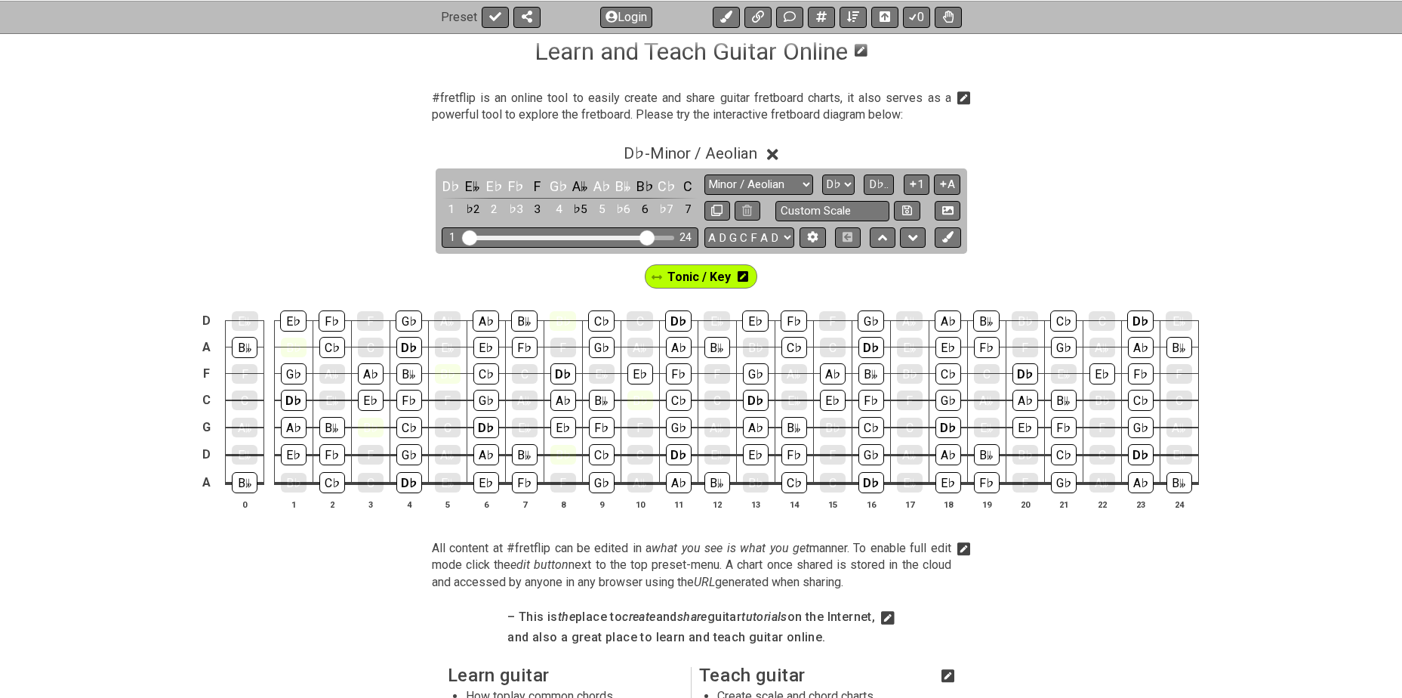
click at [740, 275] on icon at bounding box center [743, 276] width 11 height 11
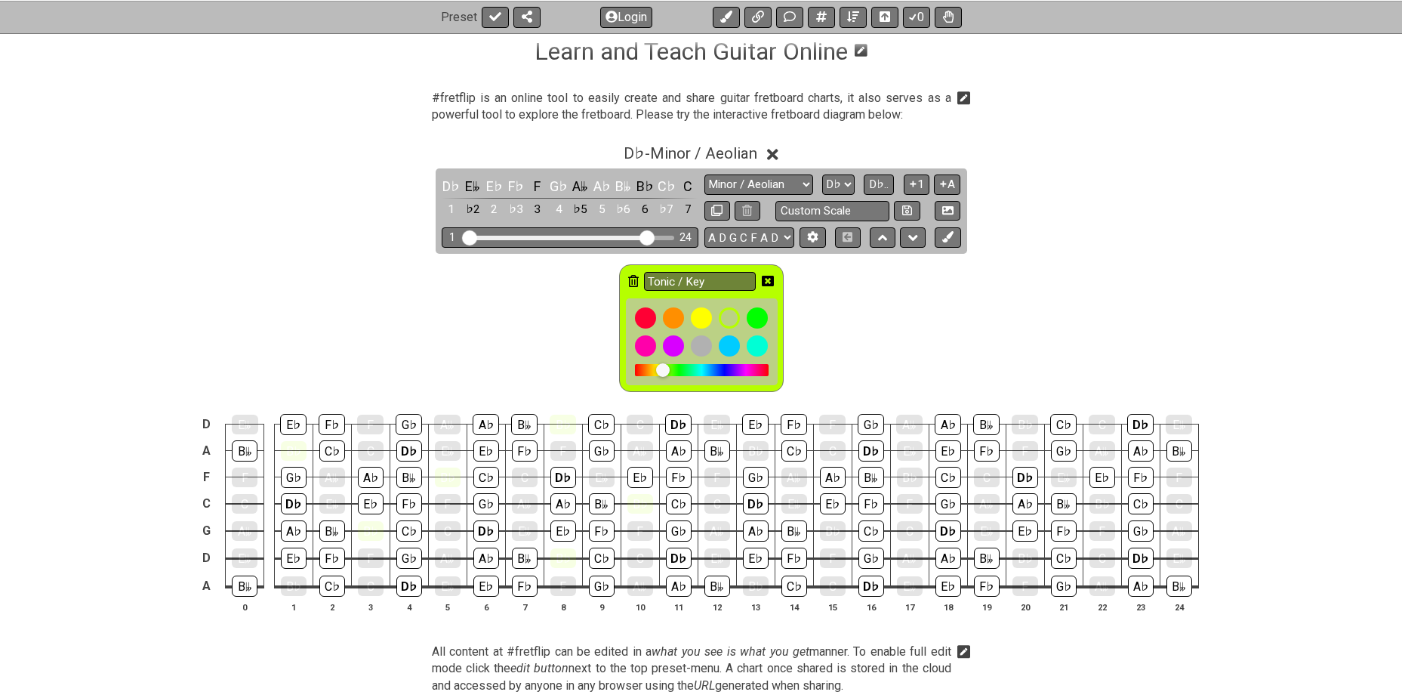
click at [630, 282] on icon at bounding box center [633, 281] width 11 height 12
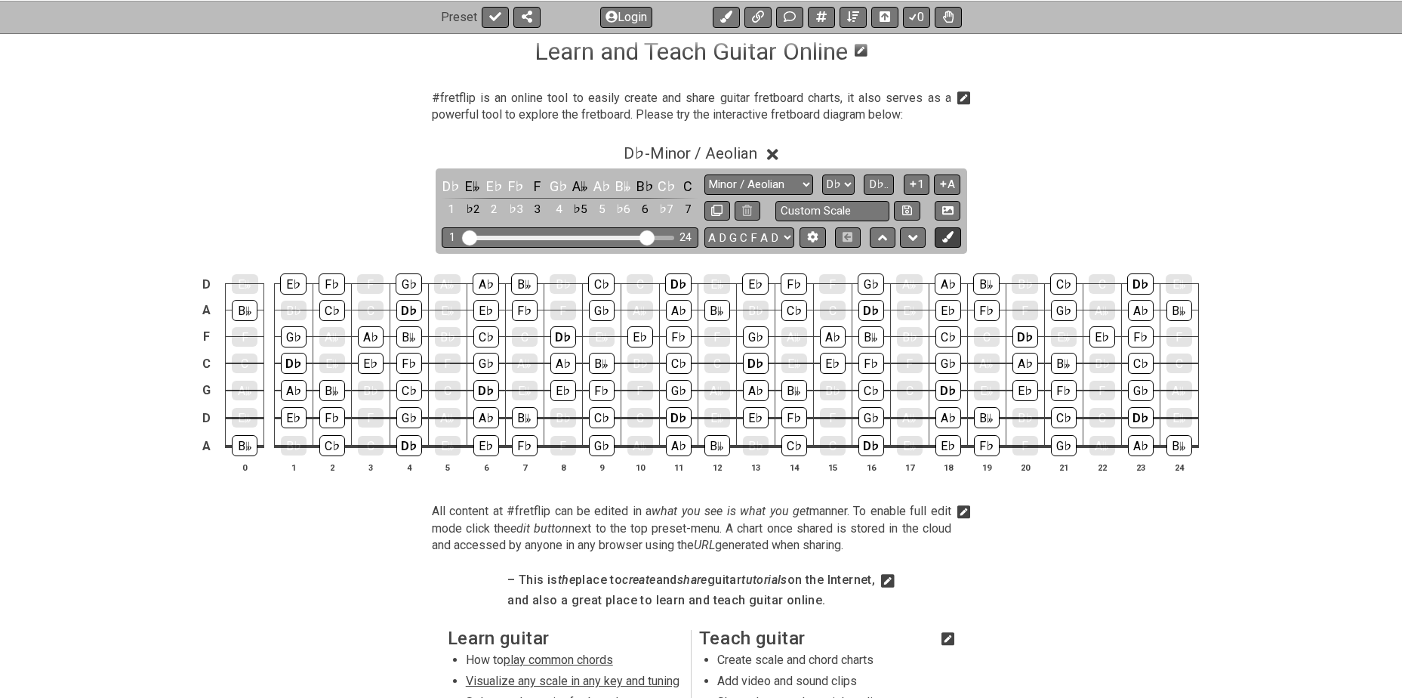
click at [953, 237] on icon at bounding box center [947, 236] width 11 height 11
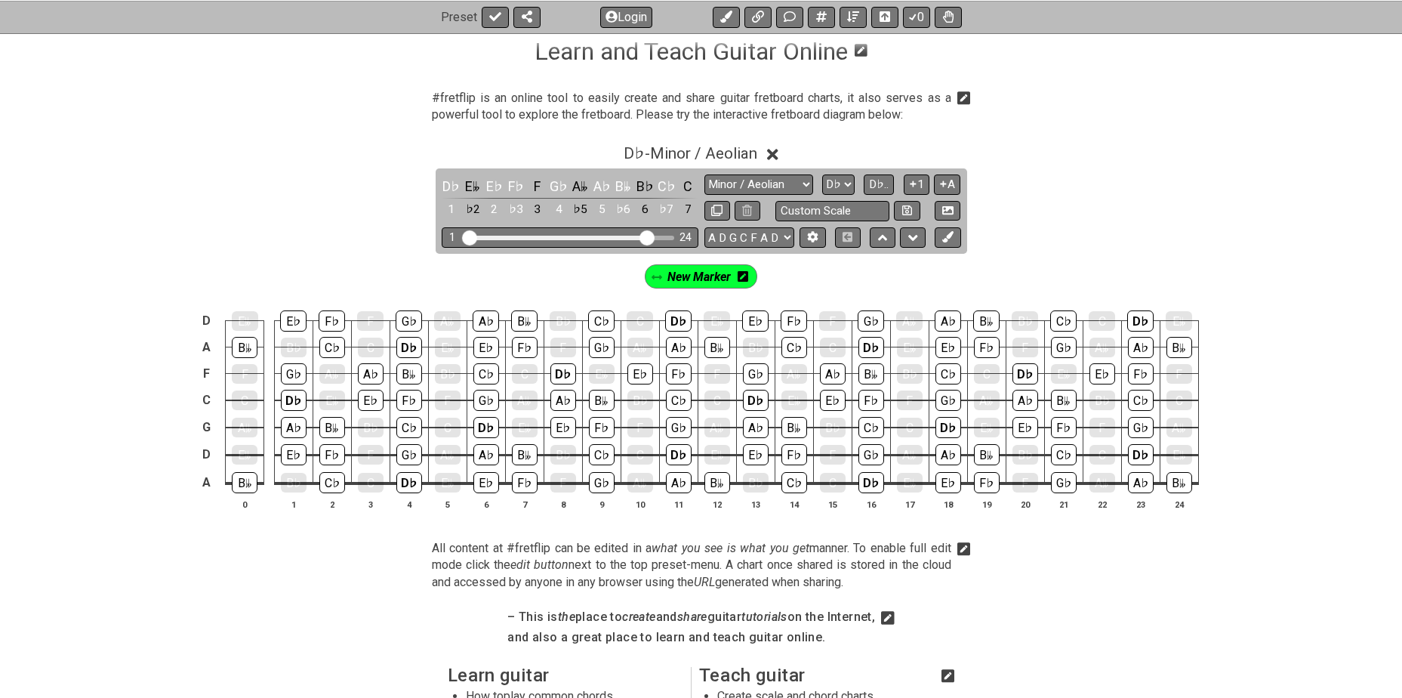
click at [744, 277] on icon at bounding box center [743, 276] width 11 height 12
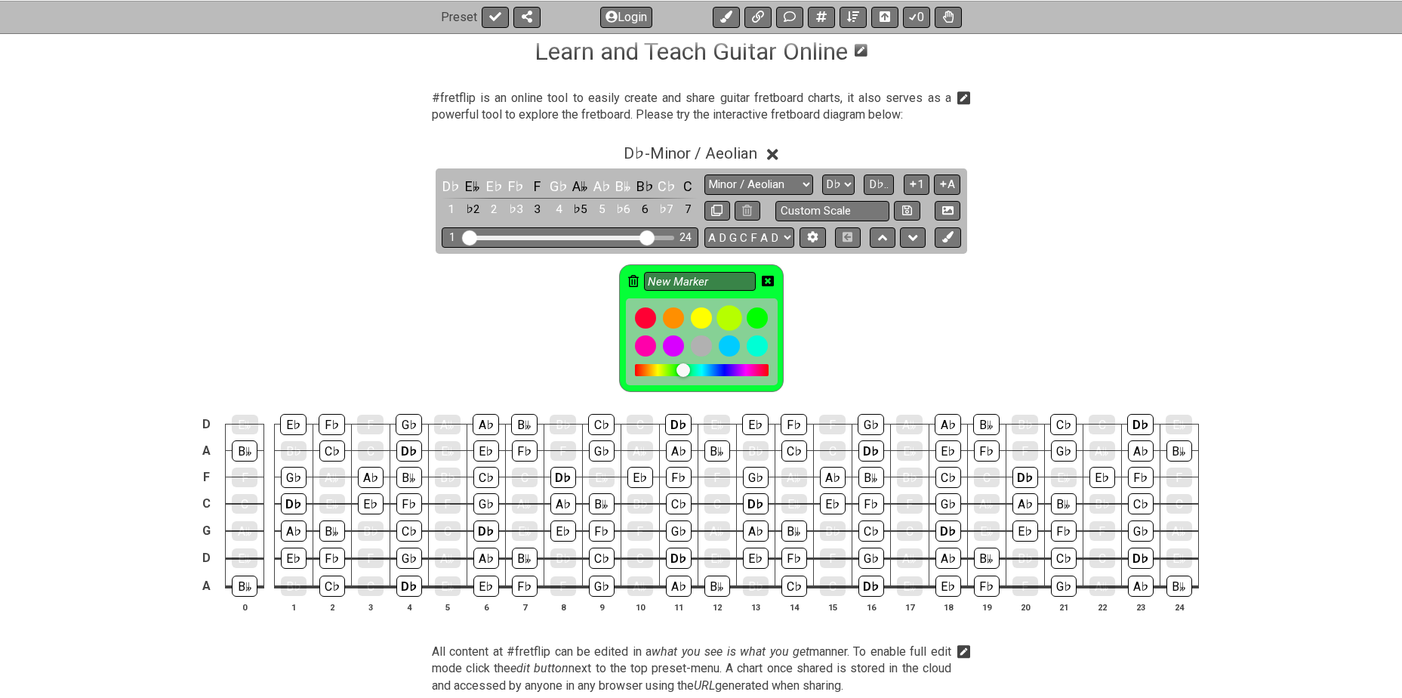
click at [730, 311] on div at bounding box center [729, 318] width 26 height 26
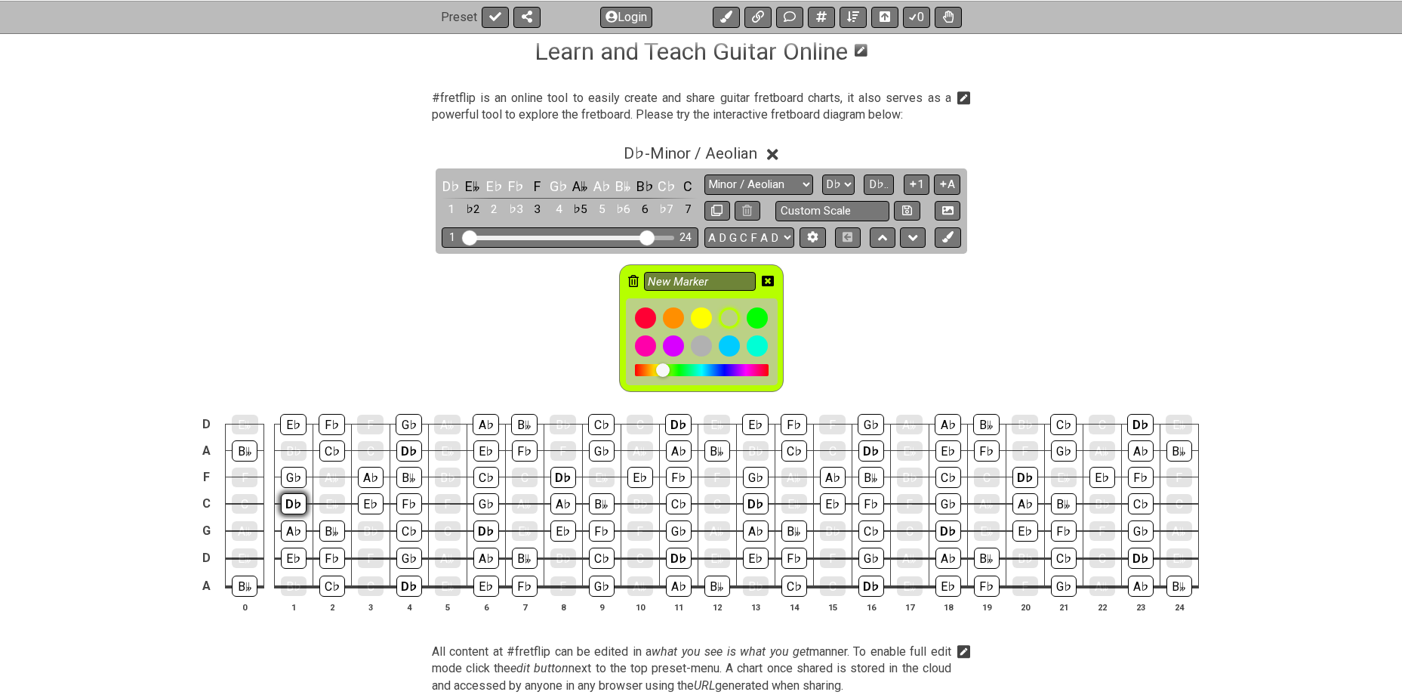
click at [293, 503] on div "D♭" at bounding box center [294, 503] width 26 height 21
click at [405, 448] on div "D♭" at bounding box center [409, 450] width 26 height 21
click at [561, 476] on div "D♭" at bounding box center [563, 477] width 26 height 21
click at [489, 524] on div "D♭" at bounding box center [486, 530] width 26 height 21
click at [408, 578] on div "D♭" at bounding box center [409, 585] width 26 height 21
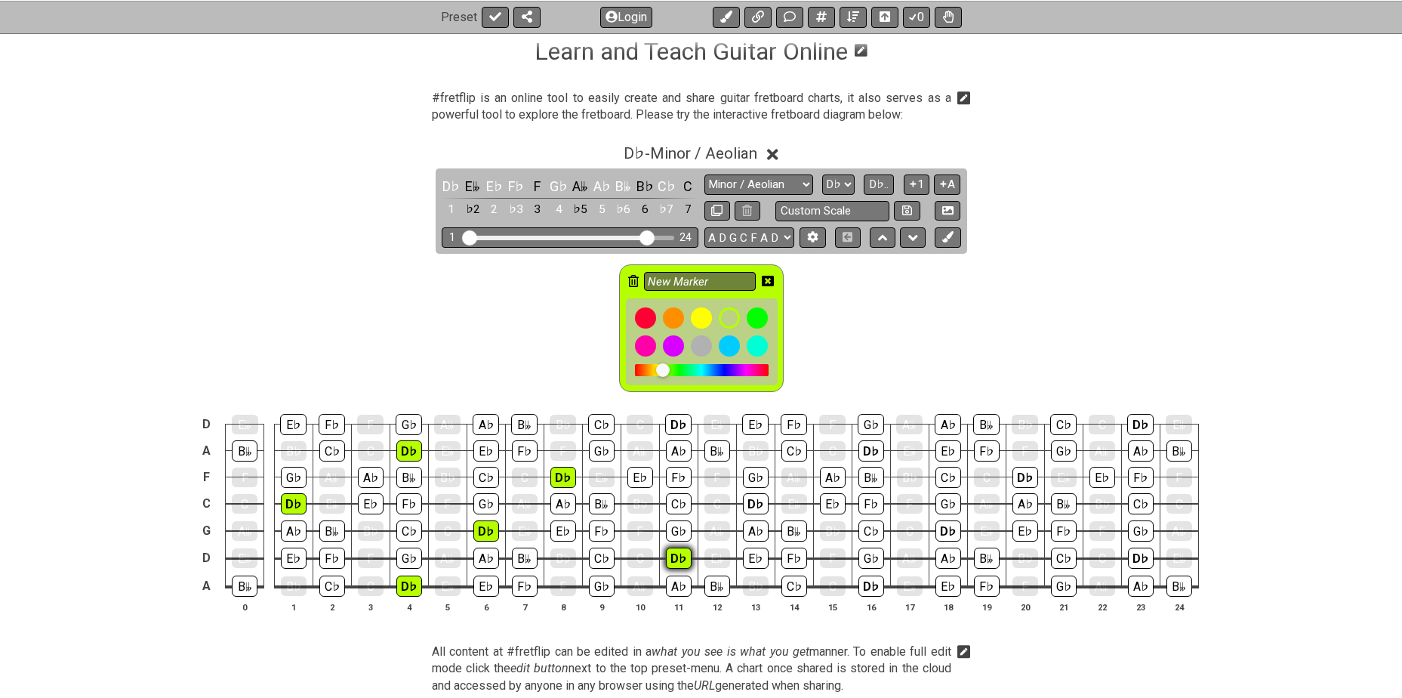
click at [676, 555] on div "D♭" at bounding box center [679, 557] width 26 height 21
click at [679, 422] on div "D♭" at bounding box center [678, 424] width 26 height 21
click at [750, 497] on div "D♭" at bounding box center [756, 503] width 26 height 21
click at [868, 578] on div "D♭" at bounding box center [871, 585] width 26 height 21
click at [867, 449] on div "D♭" at bounding box center [871, 450] width 26 height 21
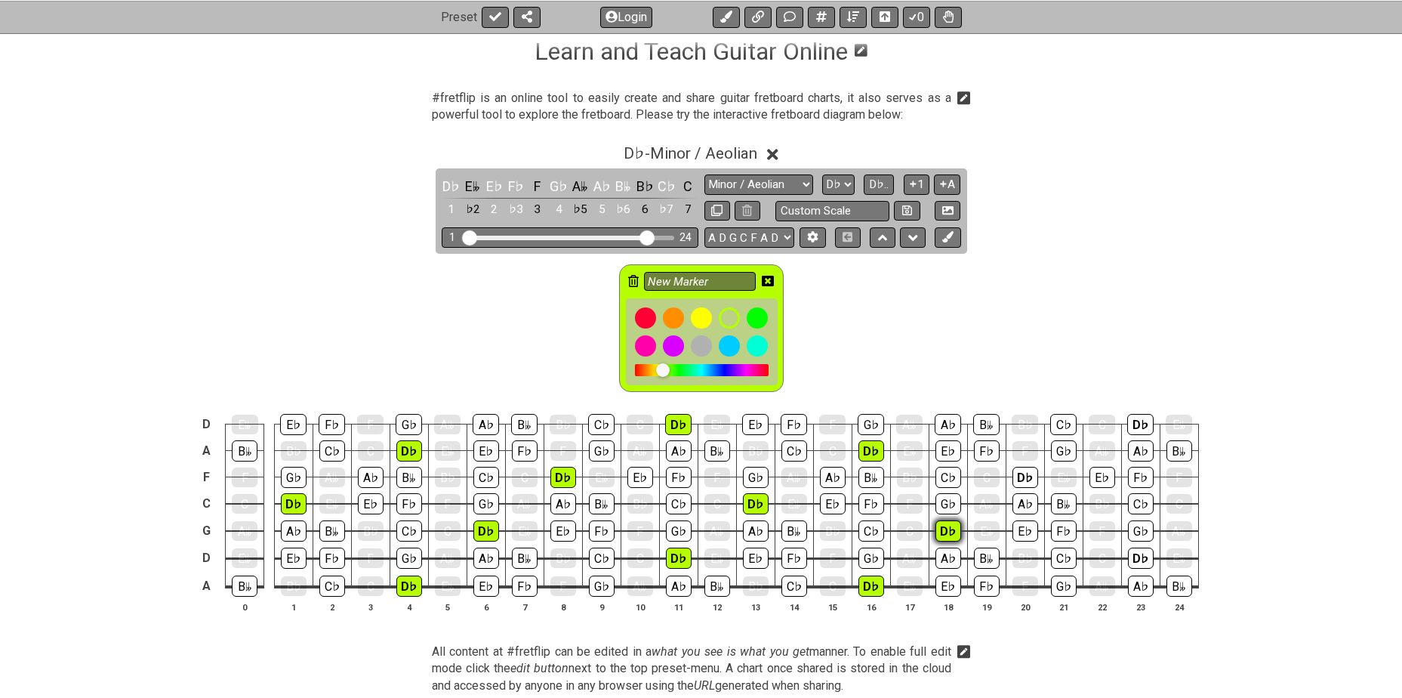
click at [947, 528] on div "D♭" at bounding box center [948, 530] width 26 height 21
click at [1016, 471] on div "D♭" at bounding box center [1025, 477] width 26 height 21
click at [1135, 549] on div "D♭" at bounding box center [1141, 557] width 26 height 21
click at [1146, 431] on div "D♭" at bounding box center [1140, 424] width 26 height 21
click at [765, 280] on icon at bounding box center [768, 281] width 12 height 12
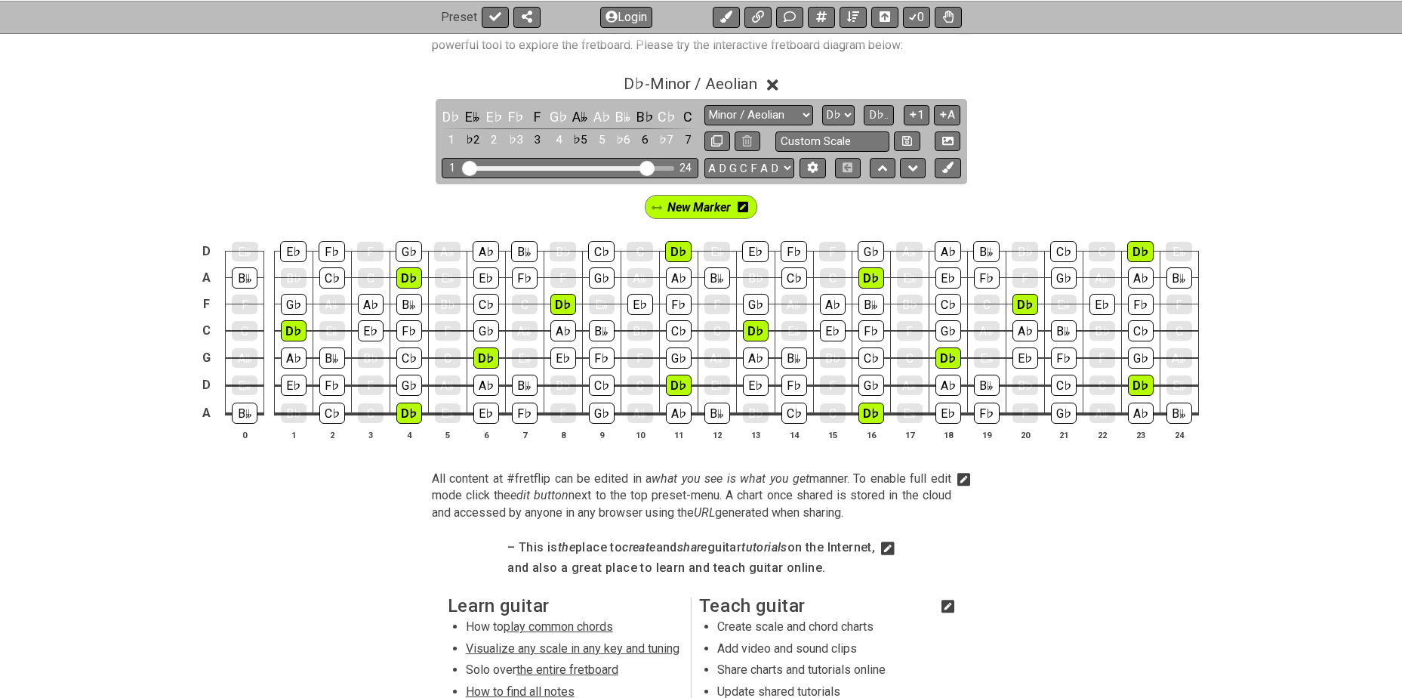
scroll to position [327, 0]
